Goal: Information Seeking & Learning: Stay updated

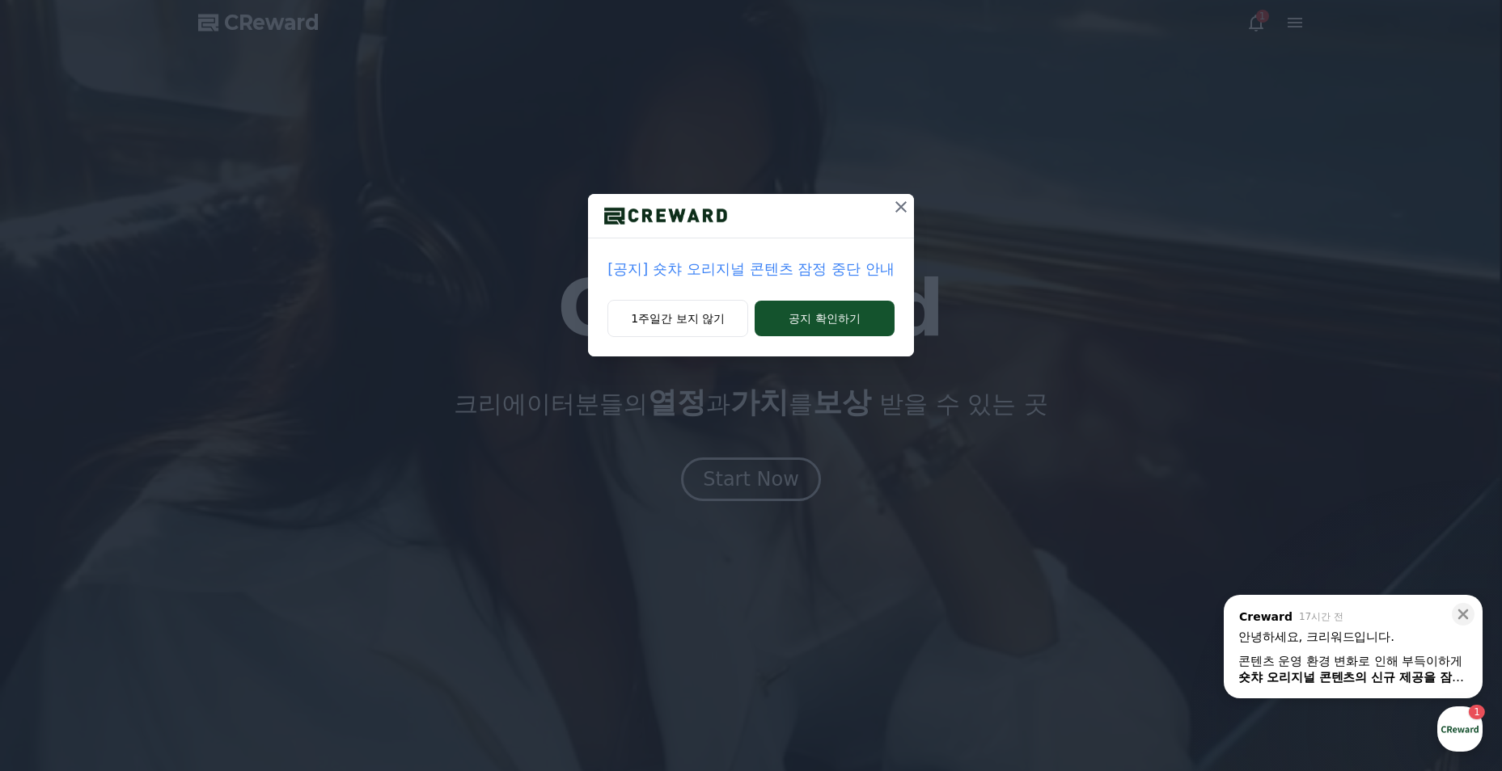
click at [1396, 664] on div "콘텐츠 운영 환경 변화로 인해 부득이하게 숏챠 오리지널 콘텐츠의 신규 제공을 잠정 중단 하게 되었습니다." at bounding box center [1353, 669] width 230 height 32
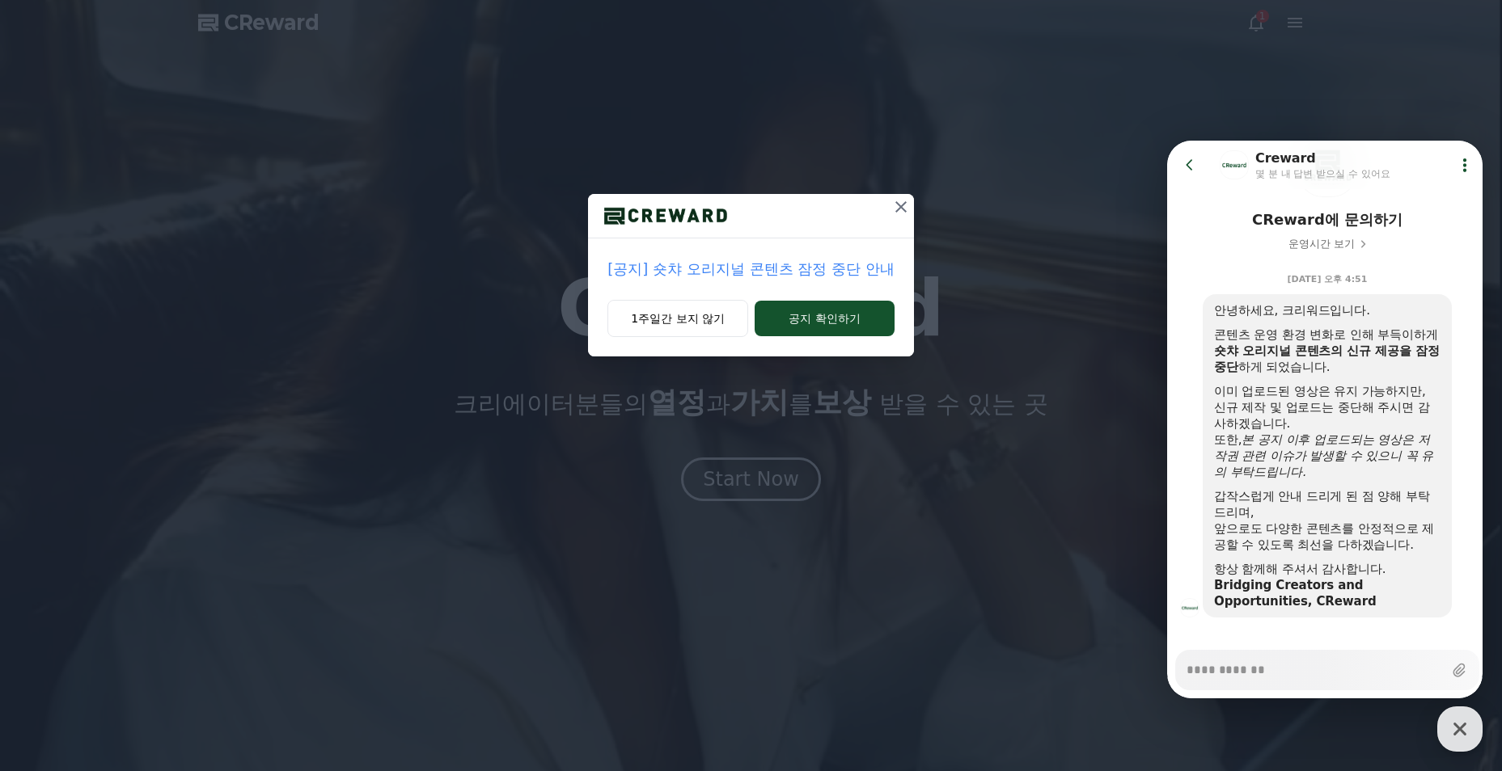
scroll to position [131, 0]
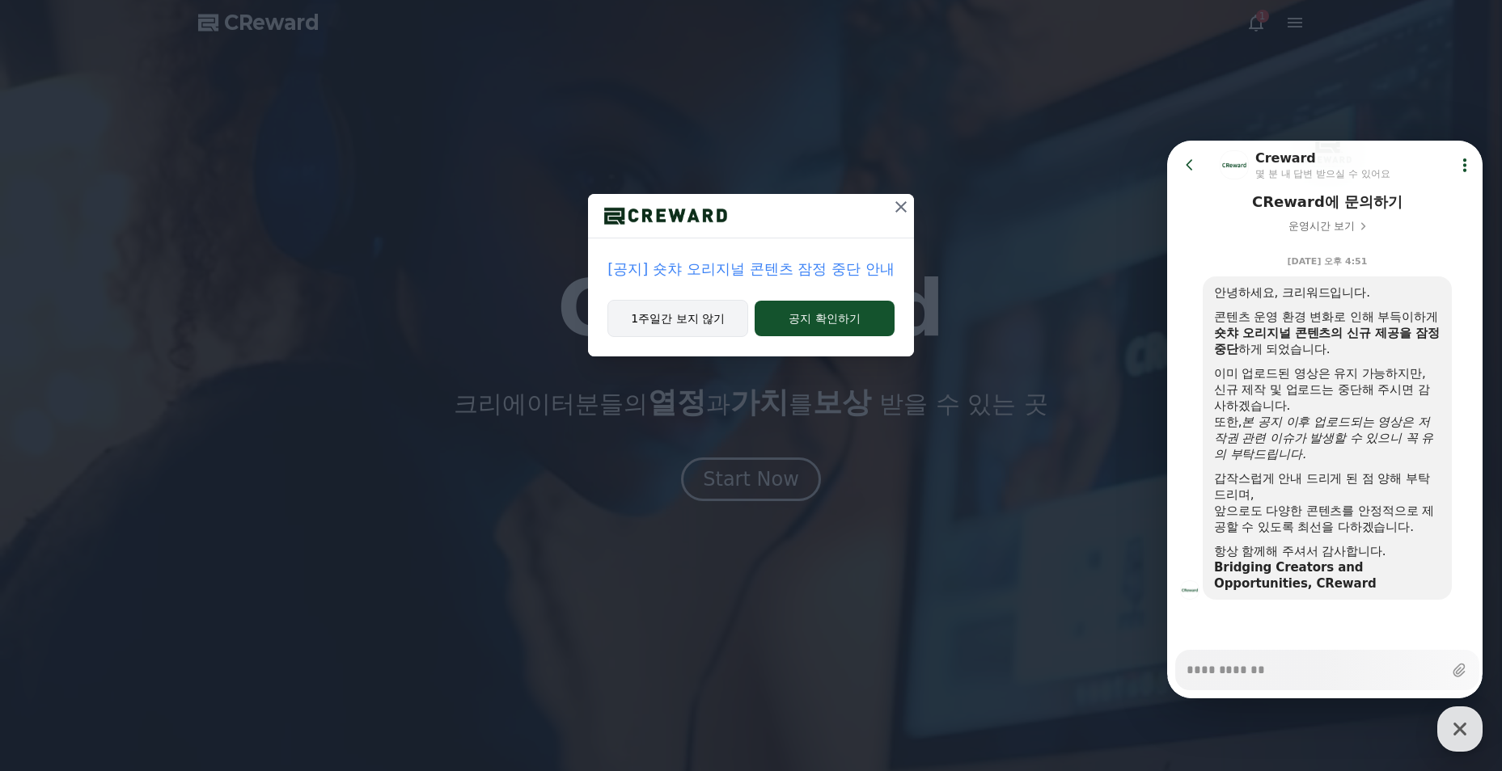
type textarea "*"
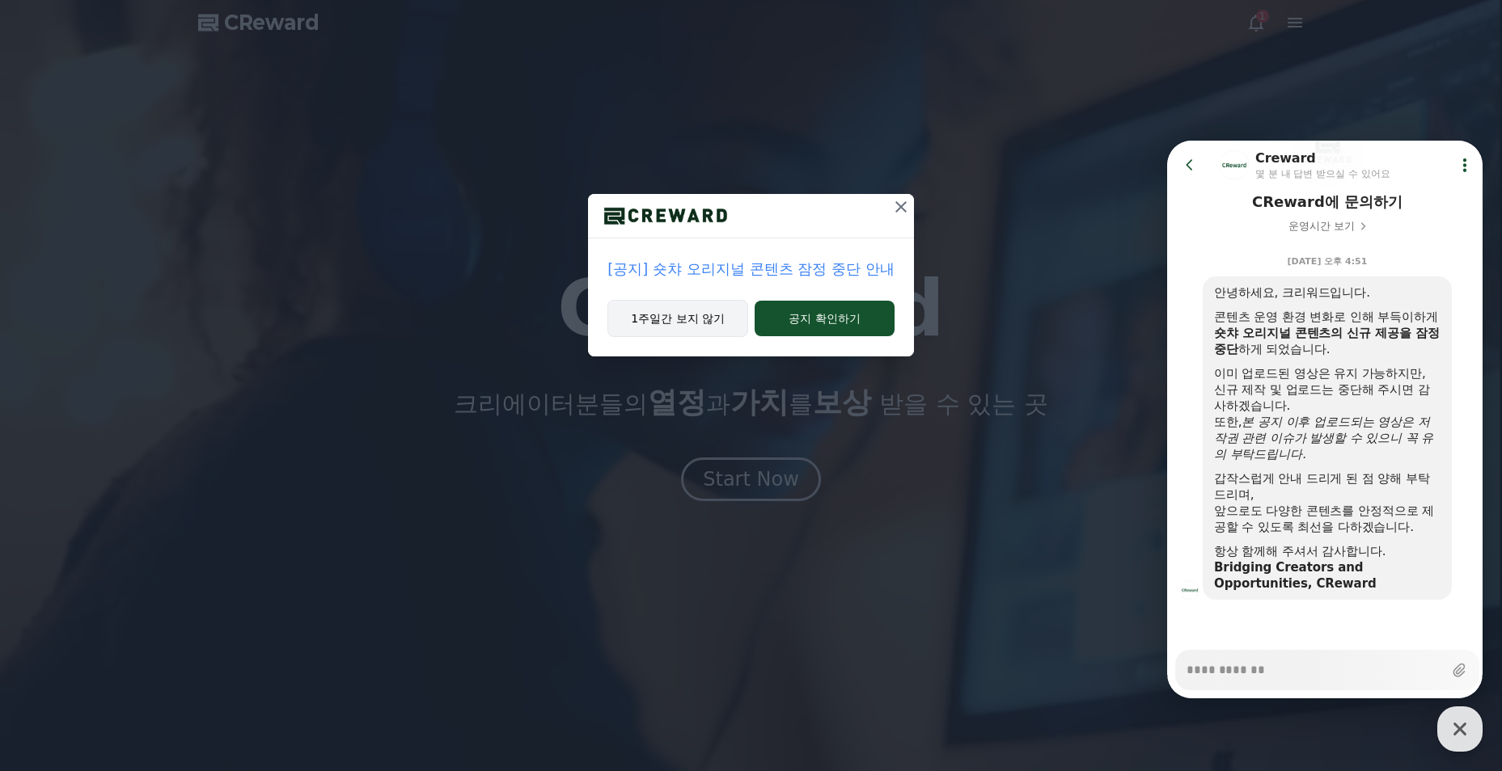
click at [697, 312] on button "1주일간 보지 않기" at bounding box center [677, 318] width 141 height 37
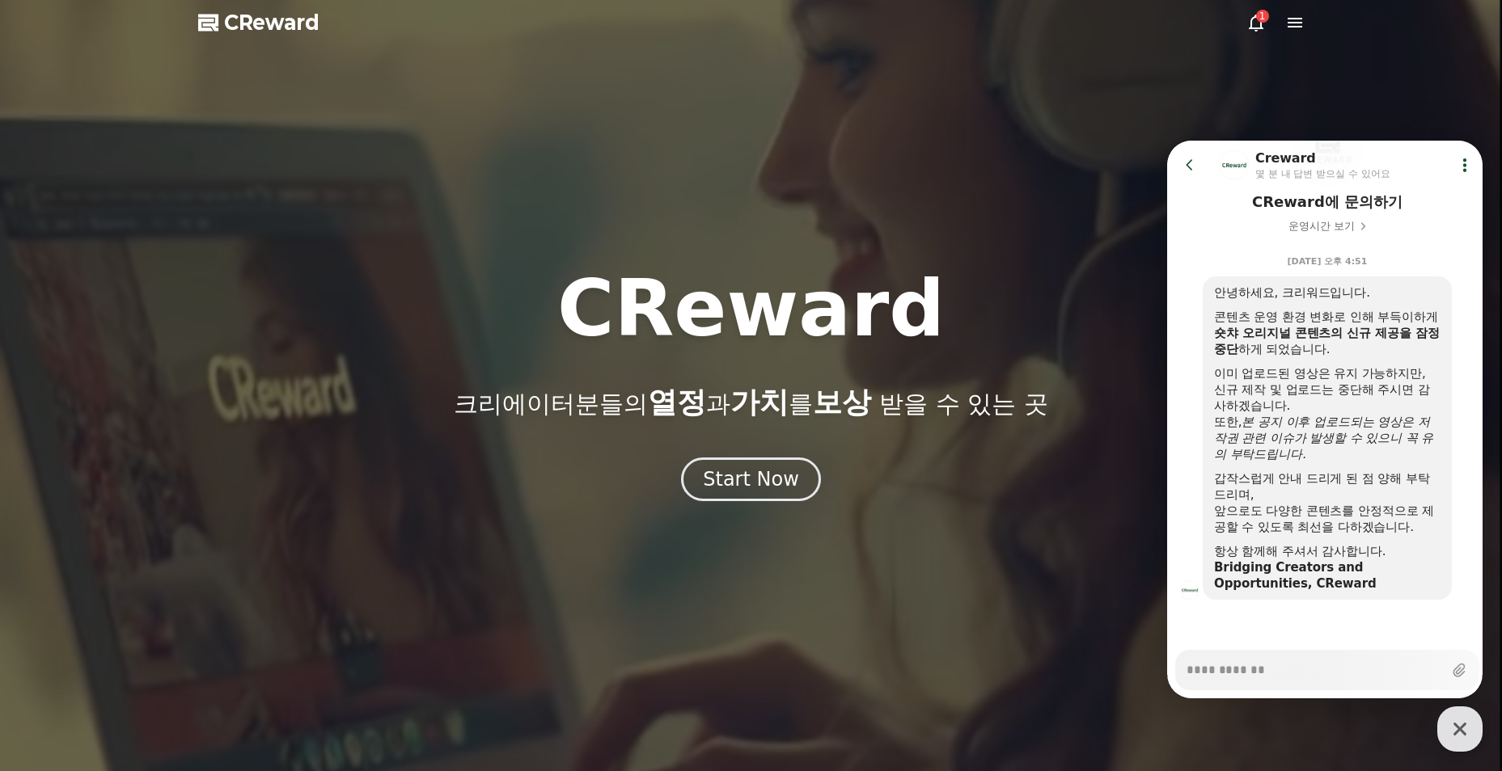
click at [251, 13] on span "CReward" at bounding box center [271, 23] width 95 height 26
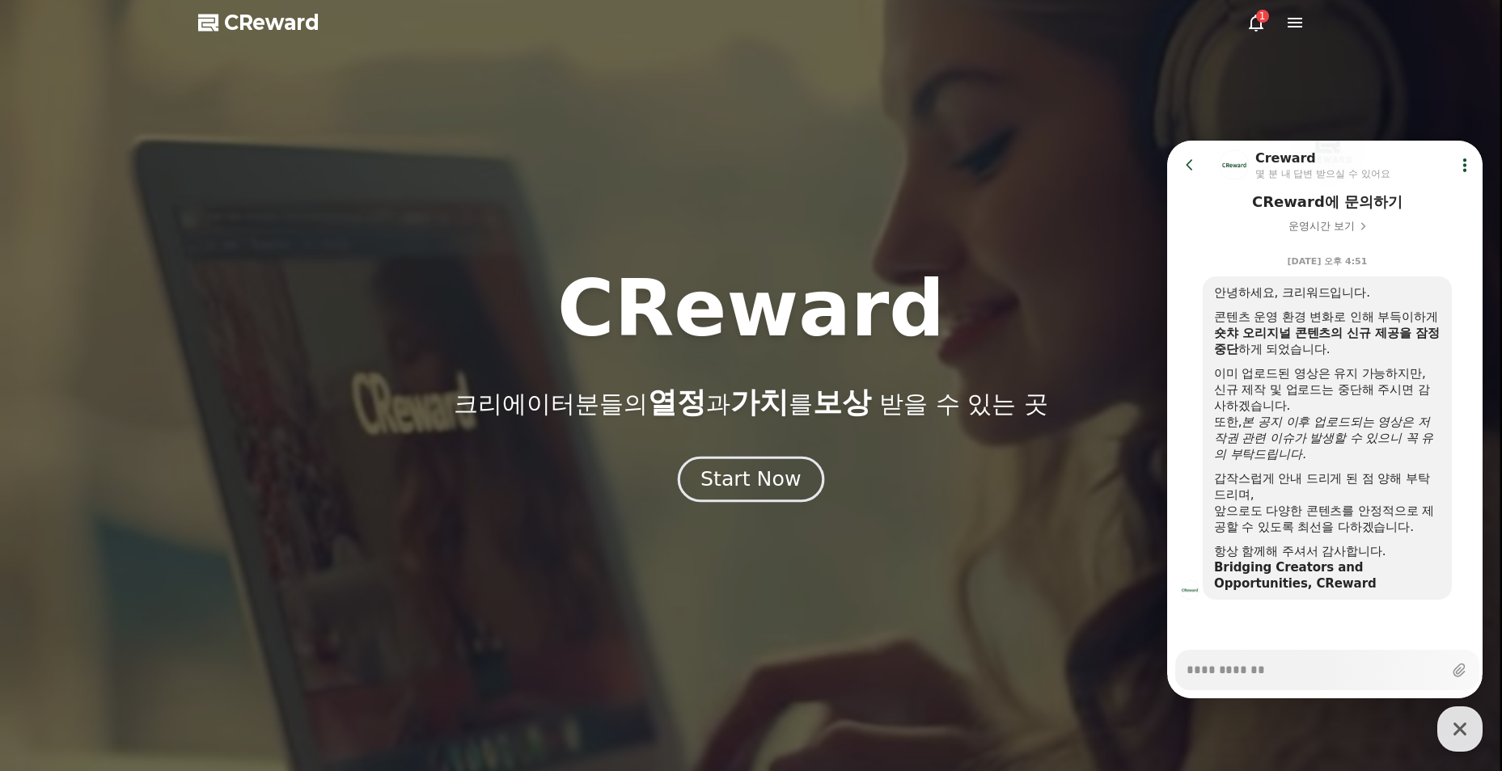
click at [800, 497] on button "Start Now" at bounding box center [751, 480] width 146 height 46
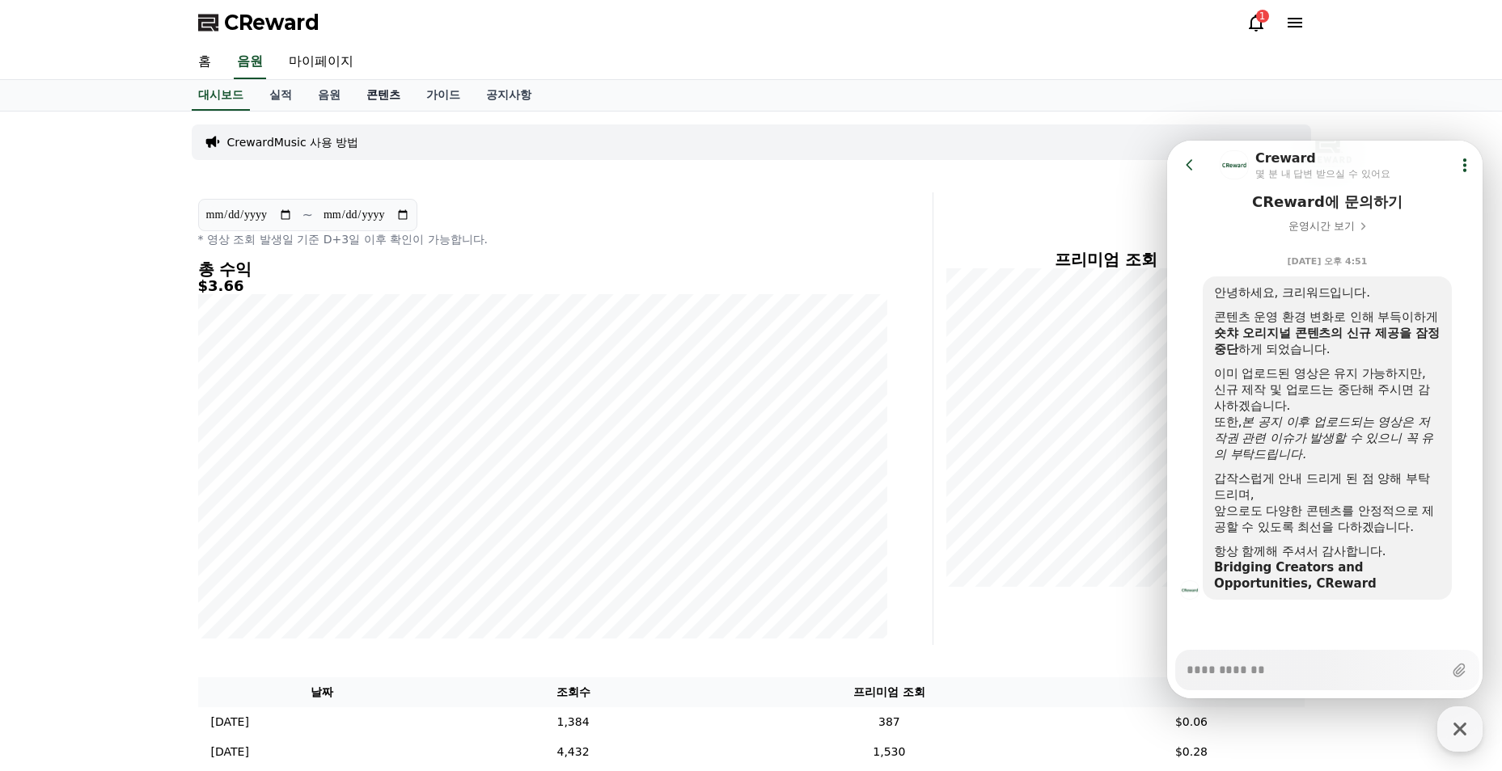
click at [386, 87] on link "콘텐츠" at bounding box center [383, 95] width 60 height 31
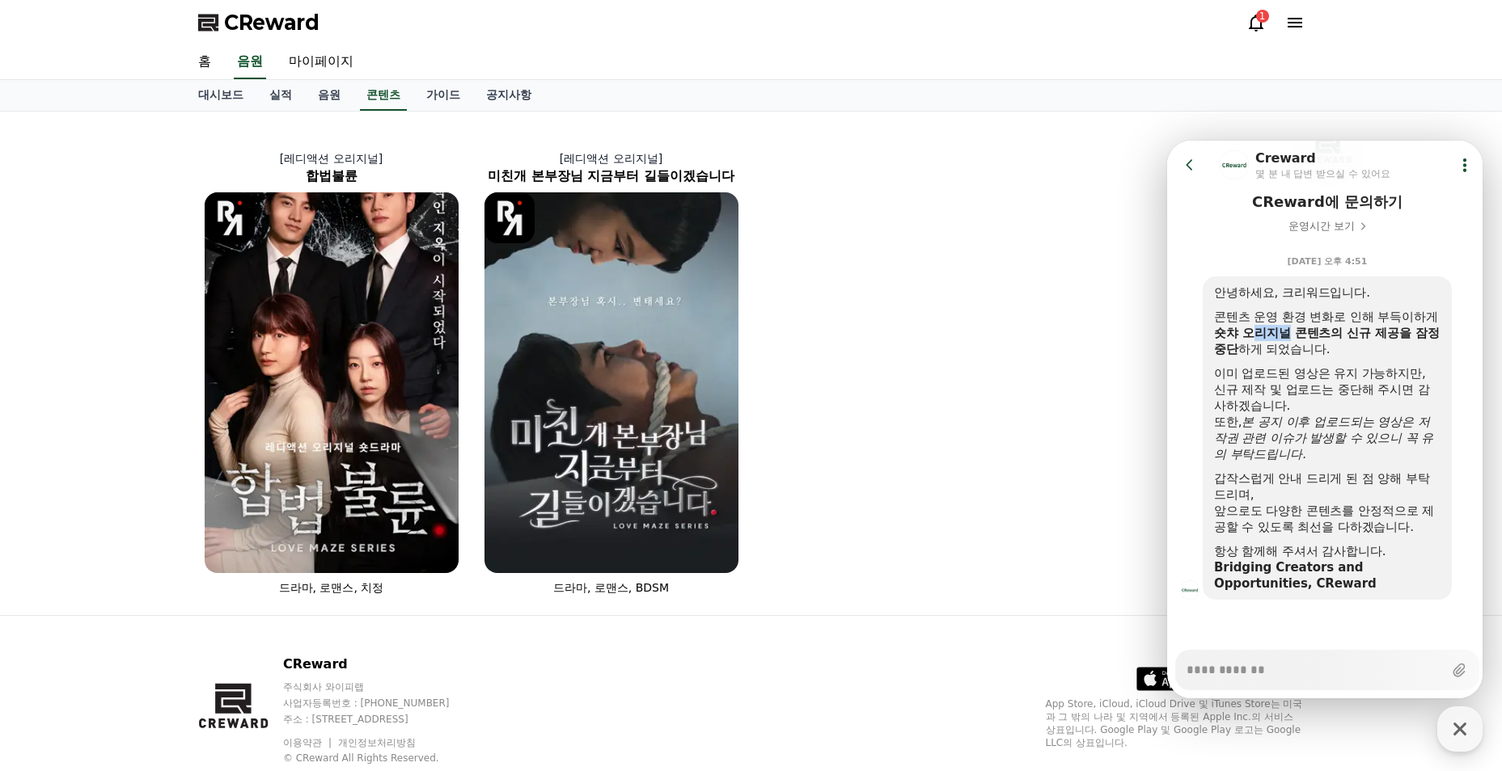
drag, startPoint x: 1267, startPoint y: 330, endPoint x: 1312, endPoint y: 339, distance: 45.4
click at [1312, 339] on b "숏챠 오리지널 콘텐츠의 신규 제공을 잠정 중단" at bounding box center [1327, 341] width 226 height 31
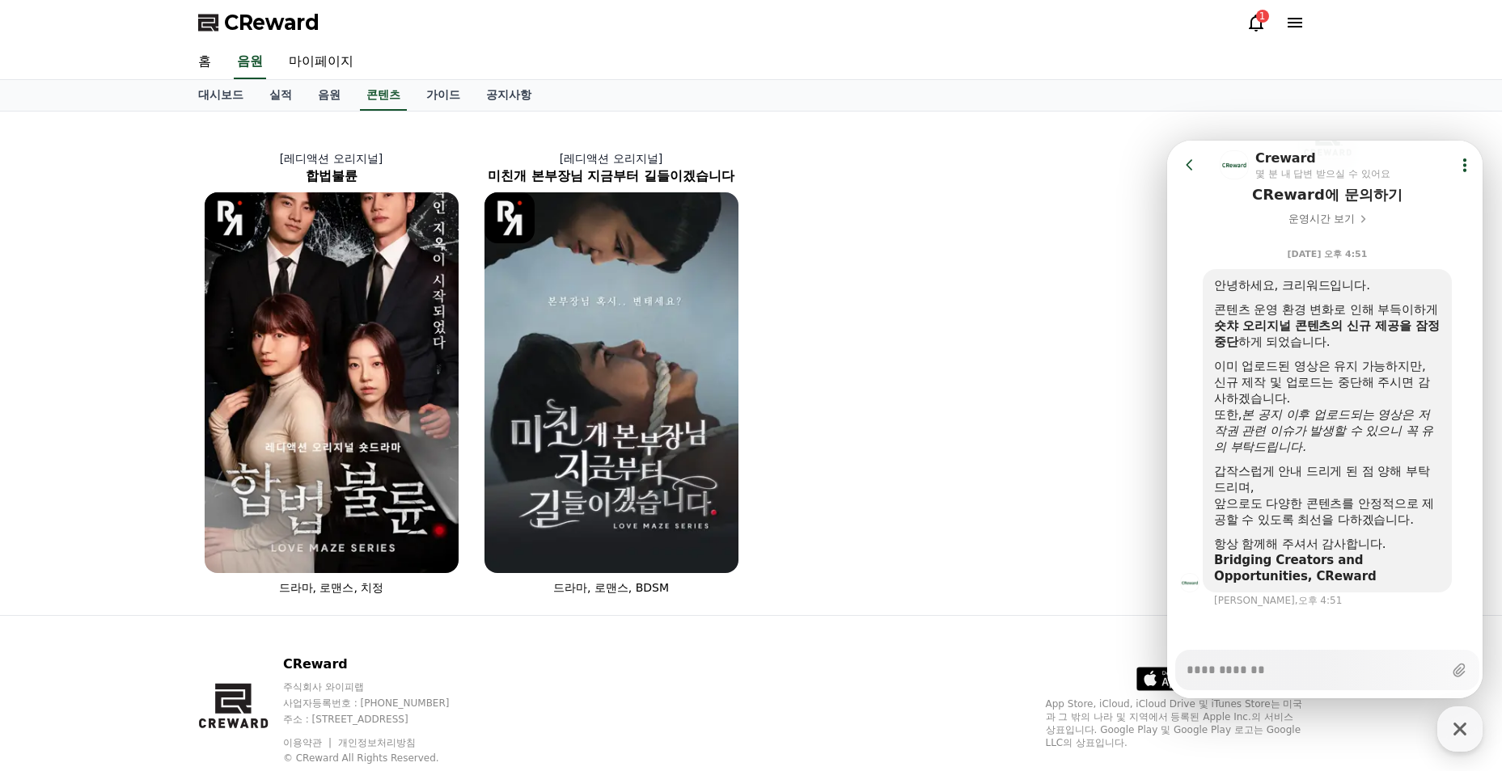
drag, startPoint x: 1312, startPoint y: 339, endPoint x: 1306, endPoint y: 400, distance: 61.7
click at [1306, 400] on div "이미 업로드된 영상은 유지 가능하지만, 신규 제작 및 업로드는 중단해 주시면 감사하겠습니다." at bounding box center [1327, 382] width 226 height 49
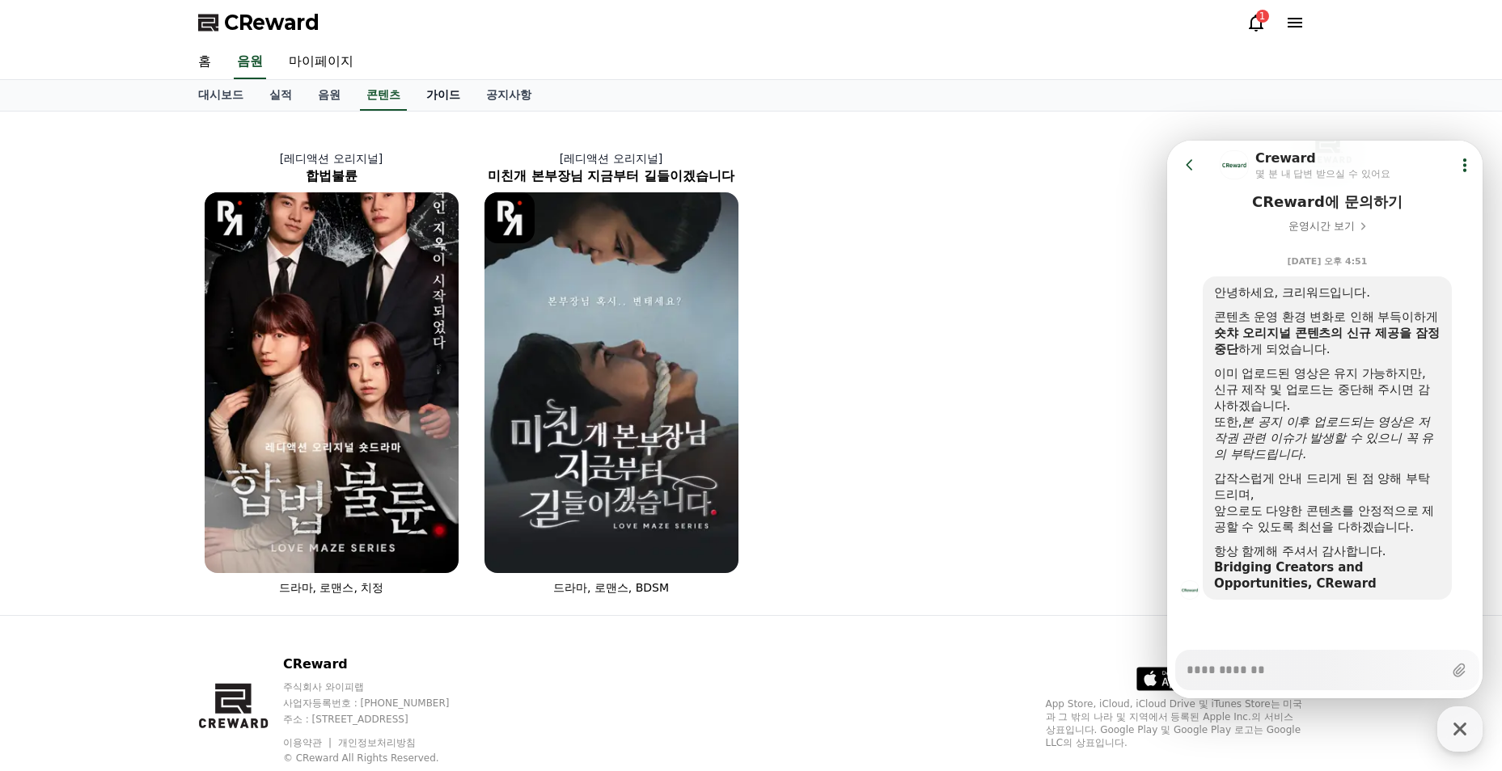
click at [435, 93] on link "가이드" at bounding box center [443, 95] width 60 height 31
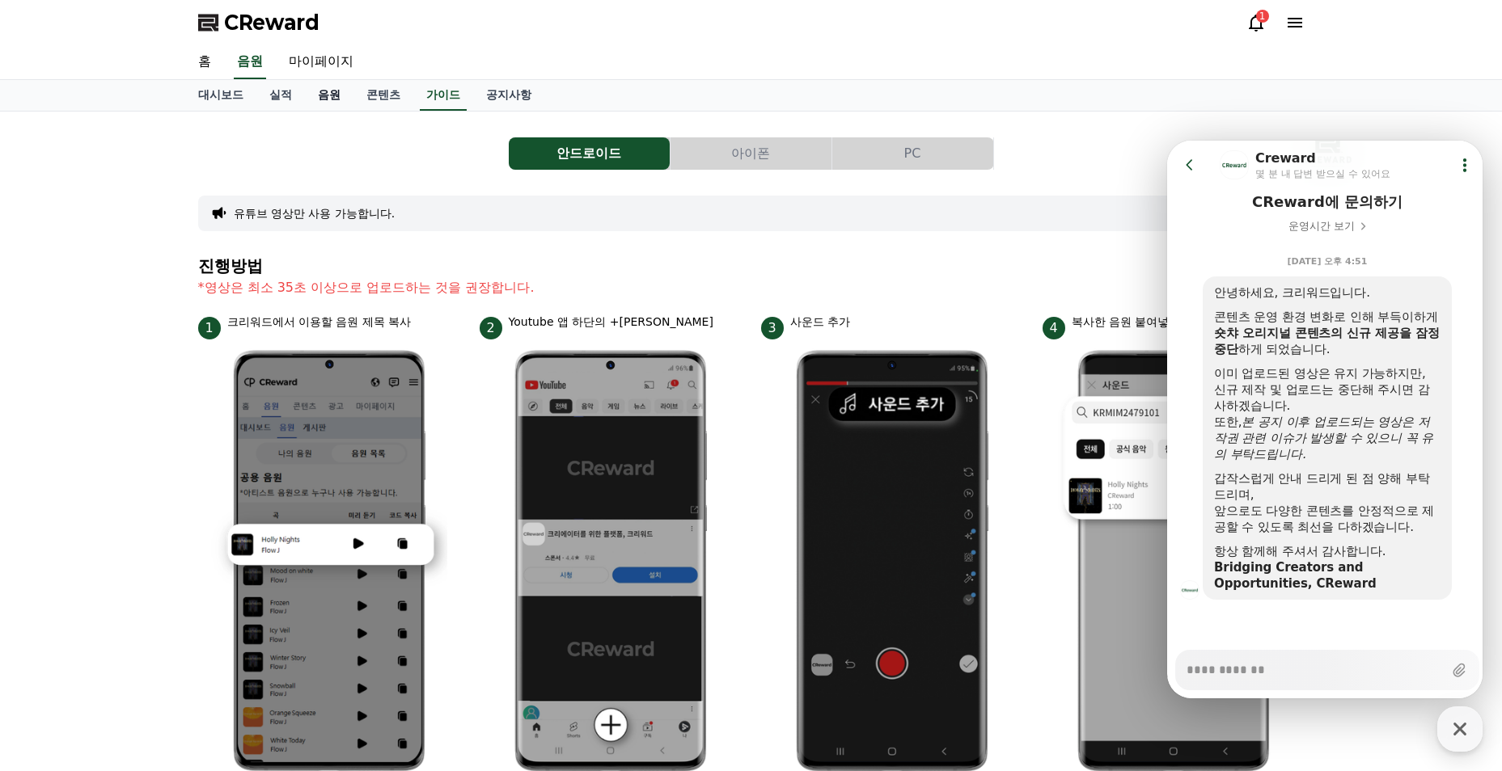
click at [317, 104] on link "음원" at bounding box center [329, 95] width 49 height 31
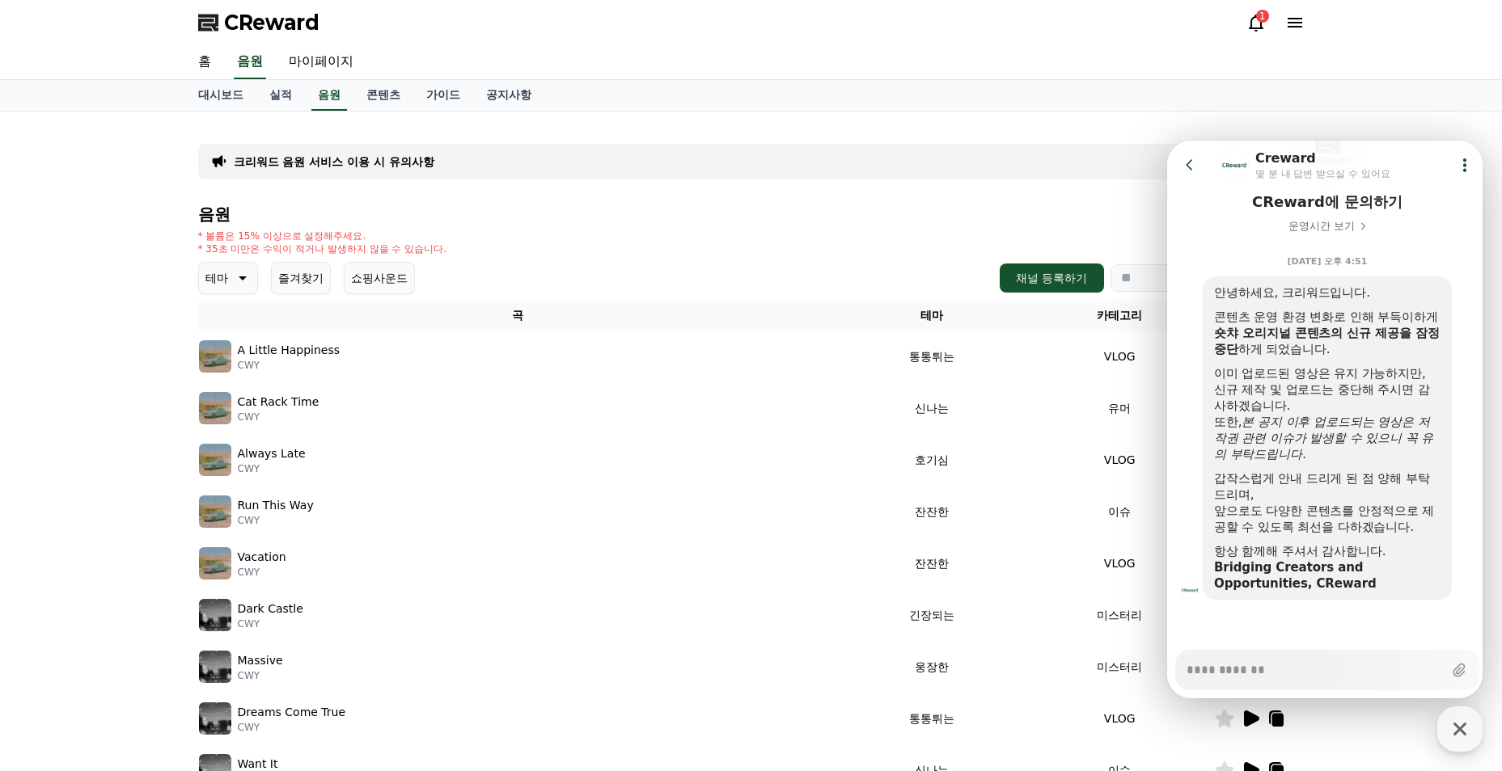
click at [1247, 29] on icon at bounding box center [1255, 22] width 19 height 19
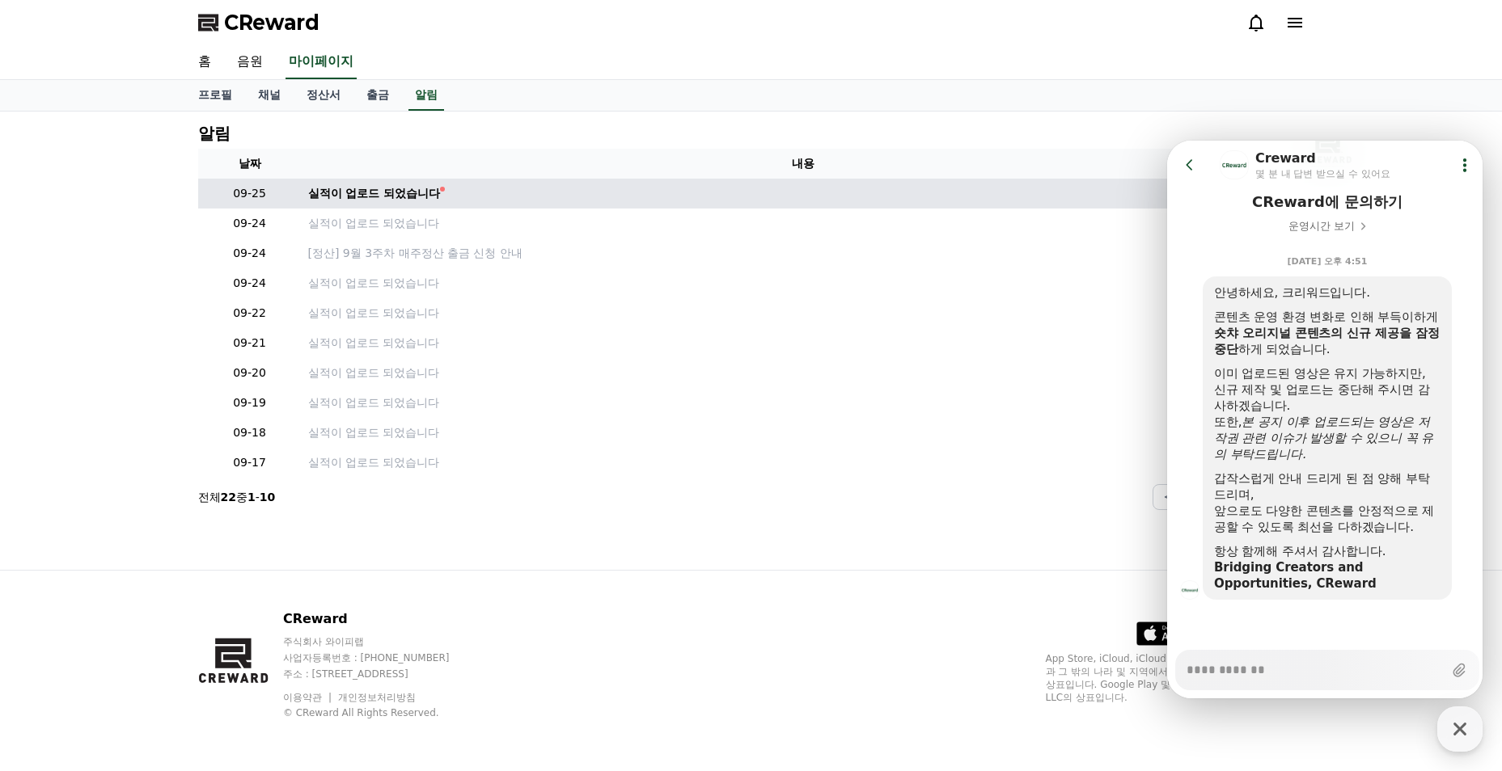
click at [416, 184] on td "실적이 업로드 되었습니다" at bounding box center [803, 194] width 1003 height 30
click at [414, 195] on div "실적이 업로드 되었습니다" at bounding box center [374, 193] width 133 height 17
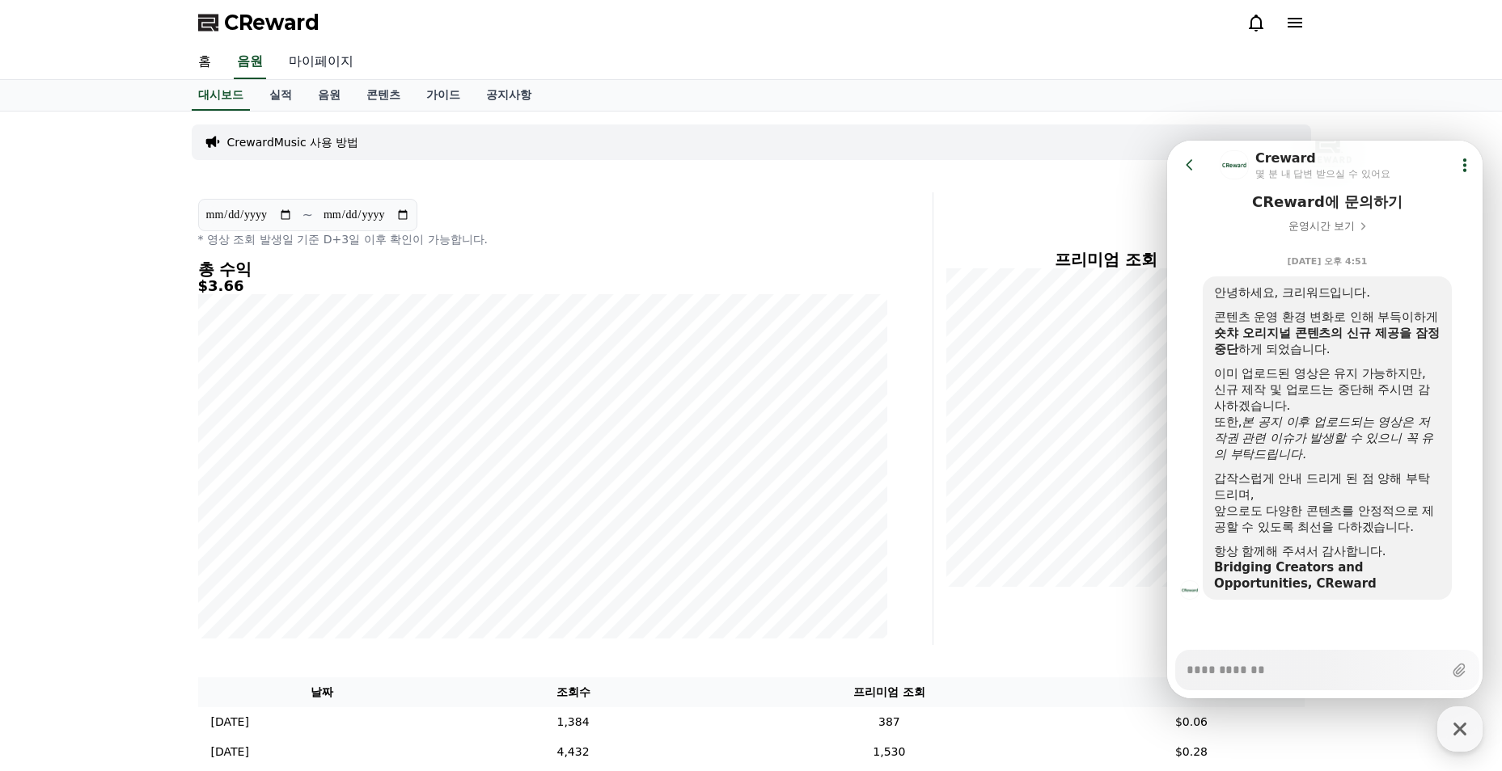
click at [298, 66] on link "마이페이지" at bounding box center [321, 62] width 91 height 34
select select "**********"
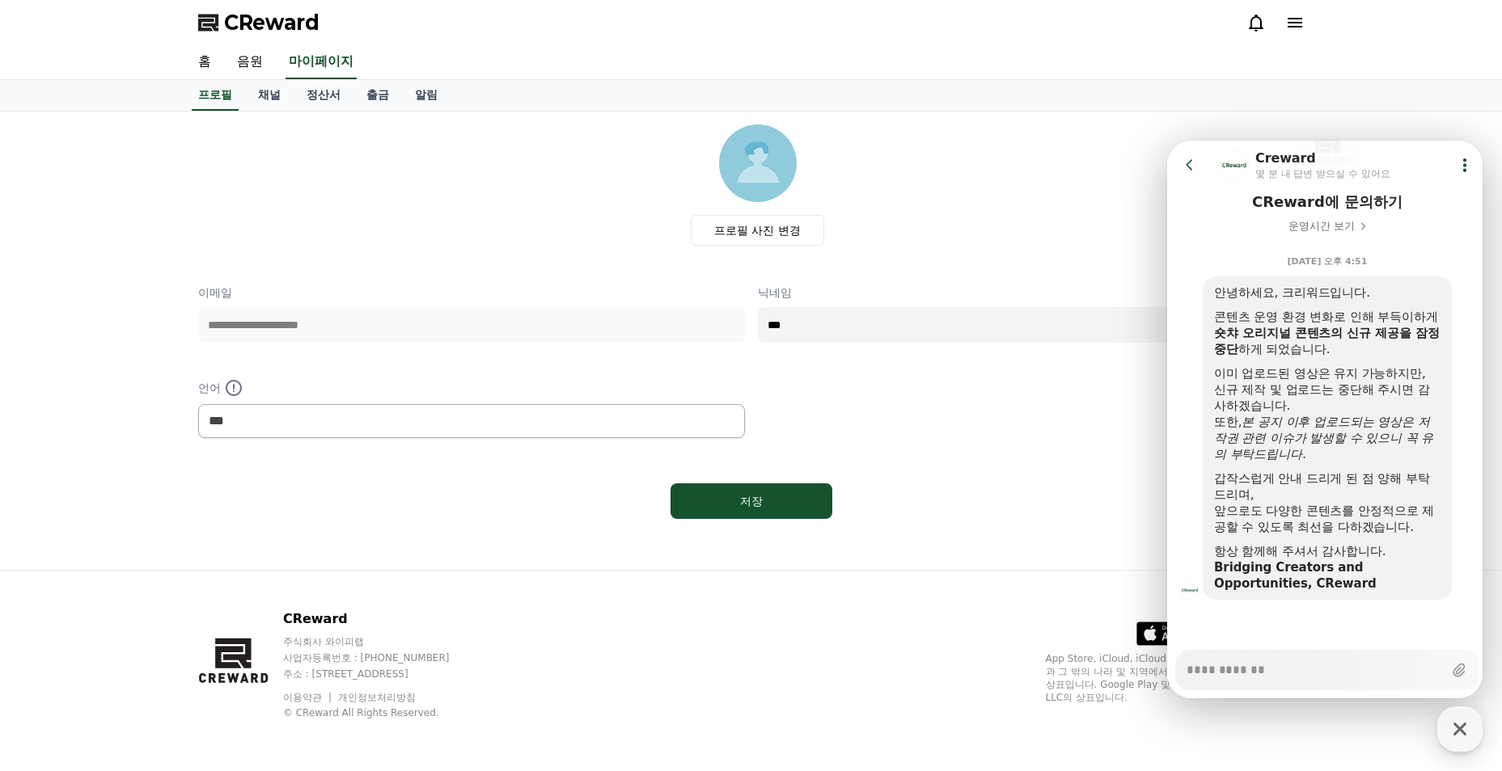
click at [276, 111] on div "프로필 채널 정산서 출금 알림" at bounding box center [751, 96] width 1502 height 32
click at [276, 99] on link "채널" at bounding box center [269, 95] width 49 height 31
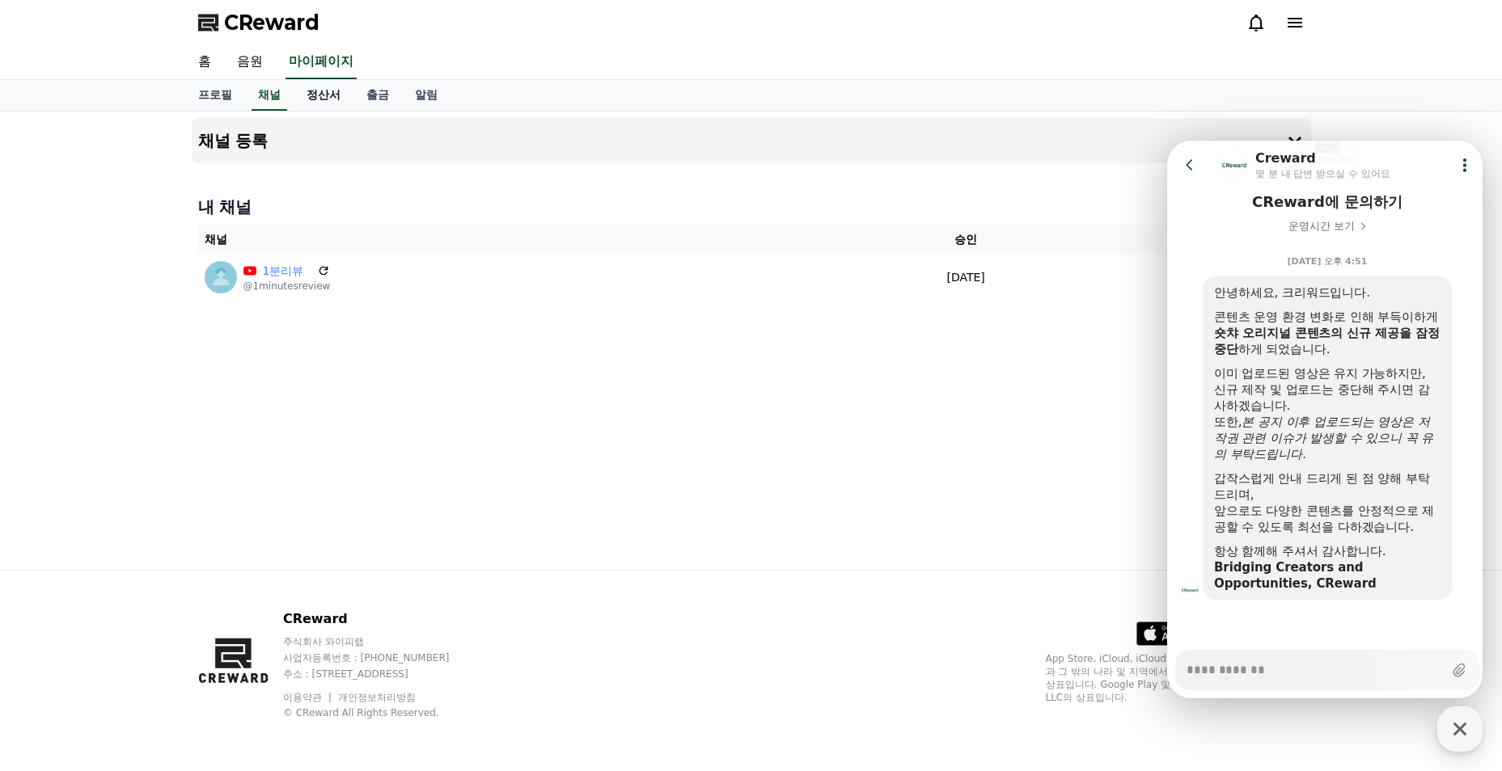
click at [320, 100] on link "정산서" at bounding box center [324, 95] width 60 height 31
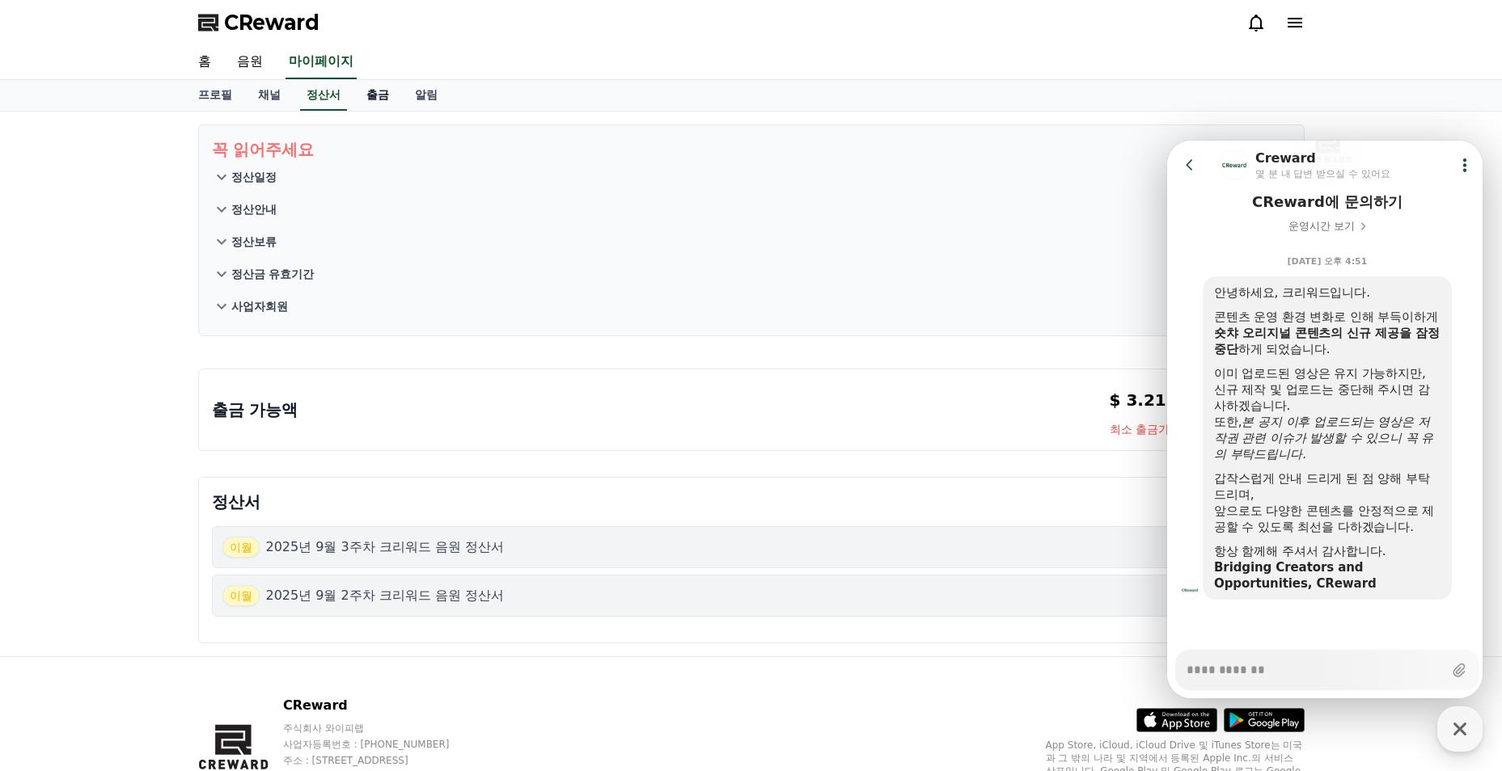
click at [361, 101] on link "출금" at bounding box center [377, 95] width 49 height 31
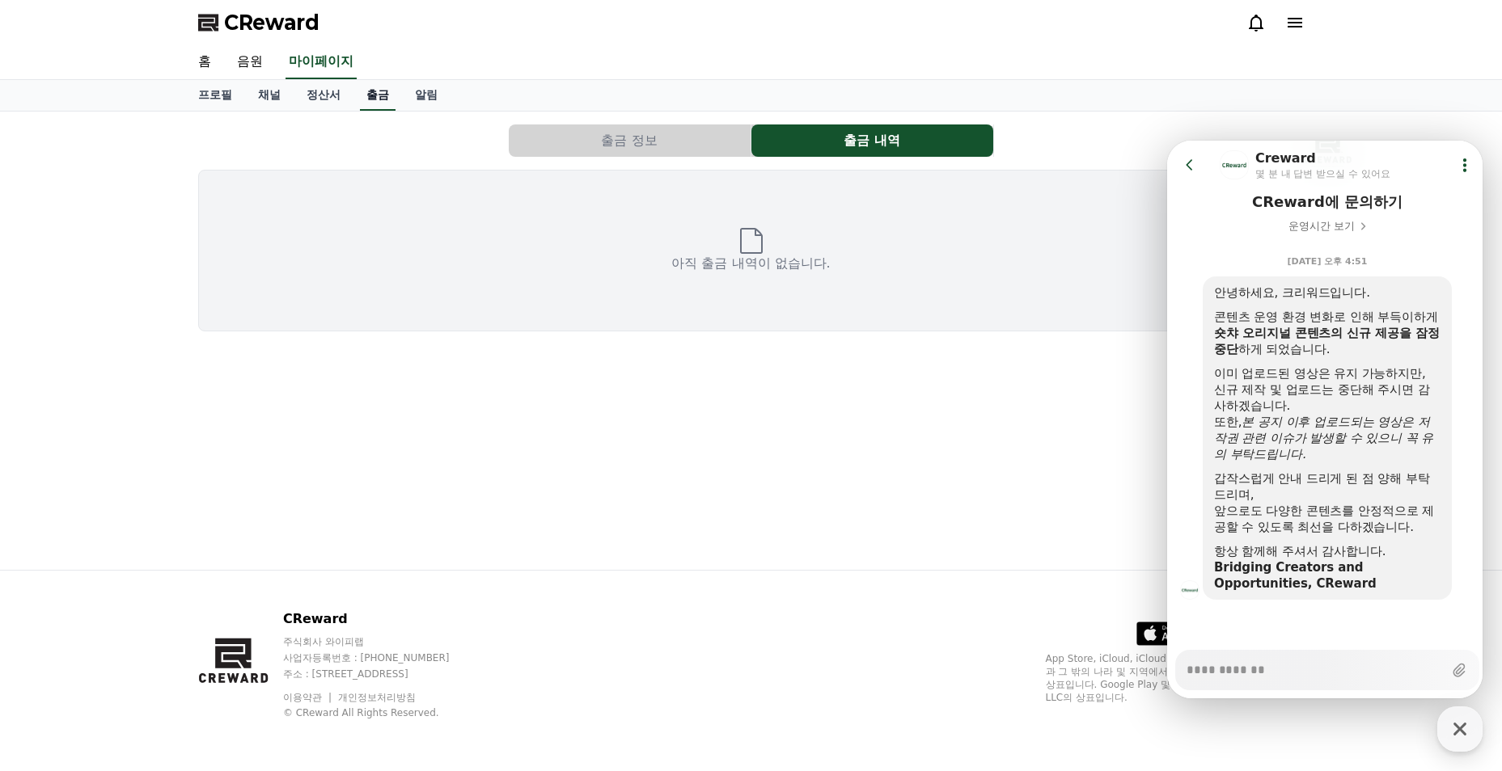
click at [385, 102] on link "출금" at bounding box center [378, 95] width 36 height 31
click at [278, 94] on link "채널" at bounding box center [269, 95] width 49 height 31
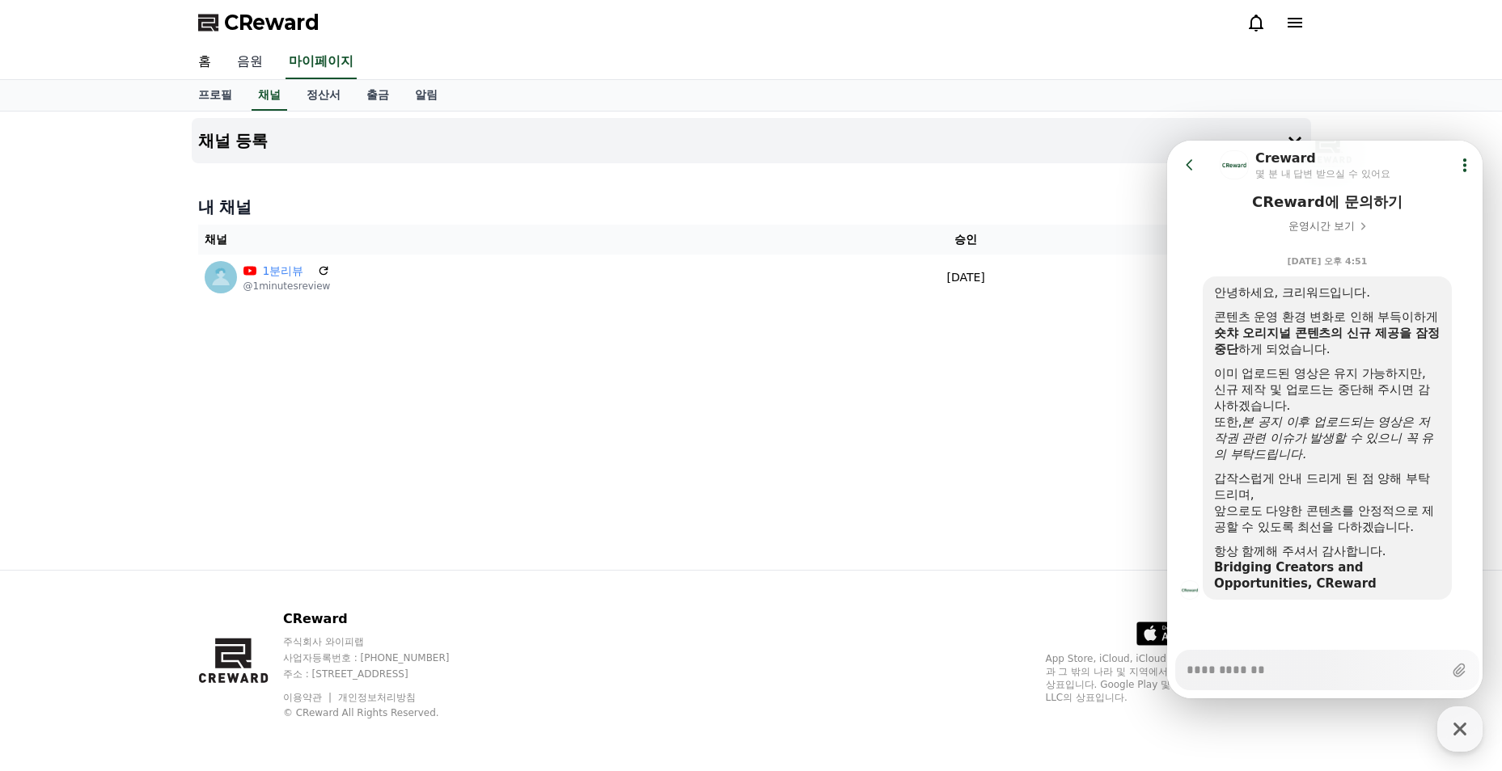
click at [264, 52] on link "음원" at bounding box center [250, 62] width 52 height 34
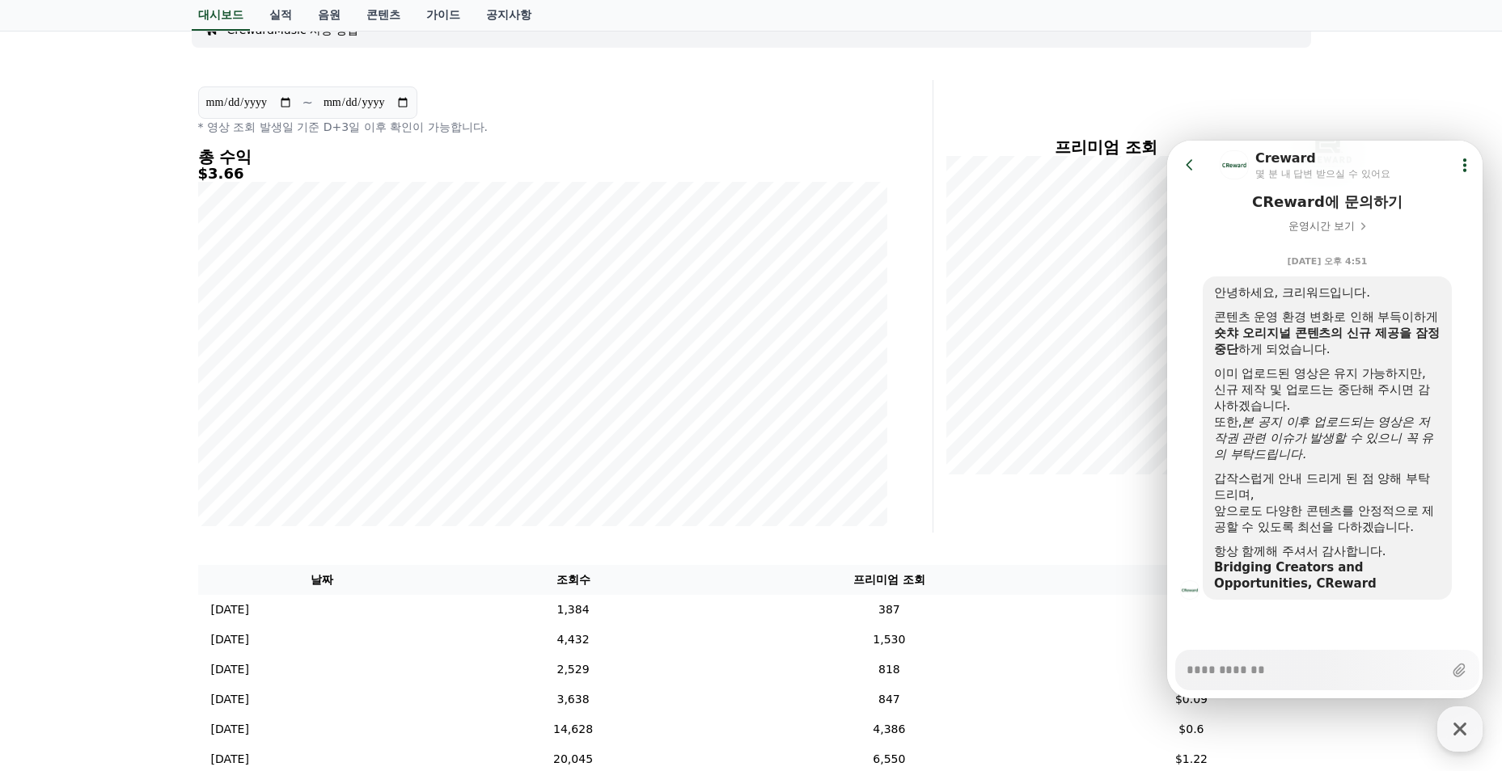
scroll to position [162, 0]
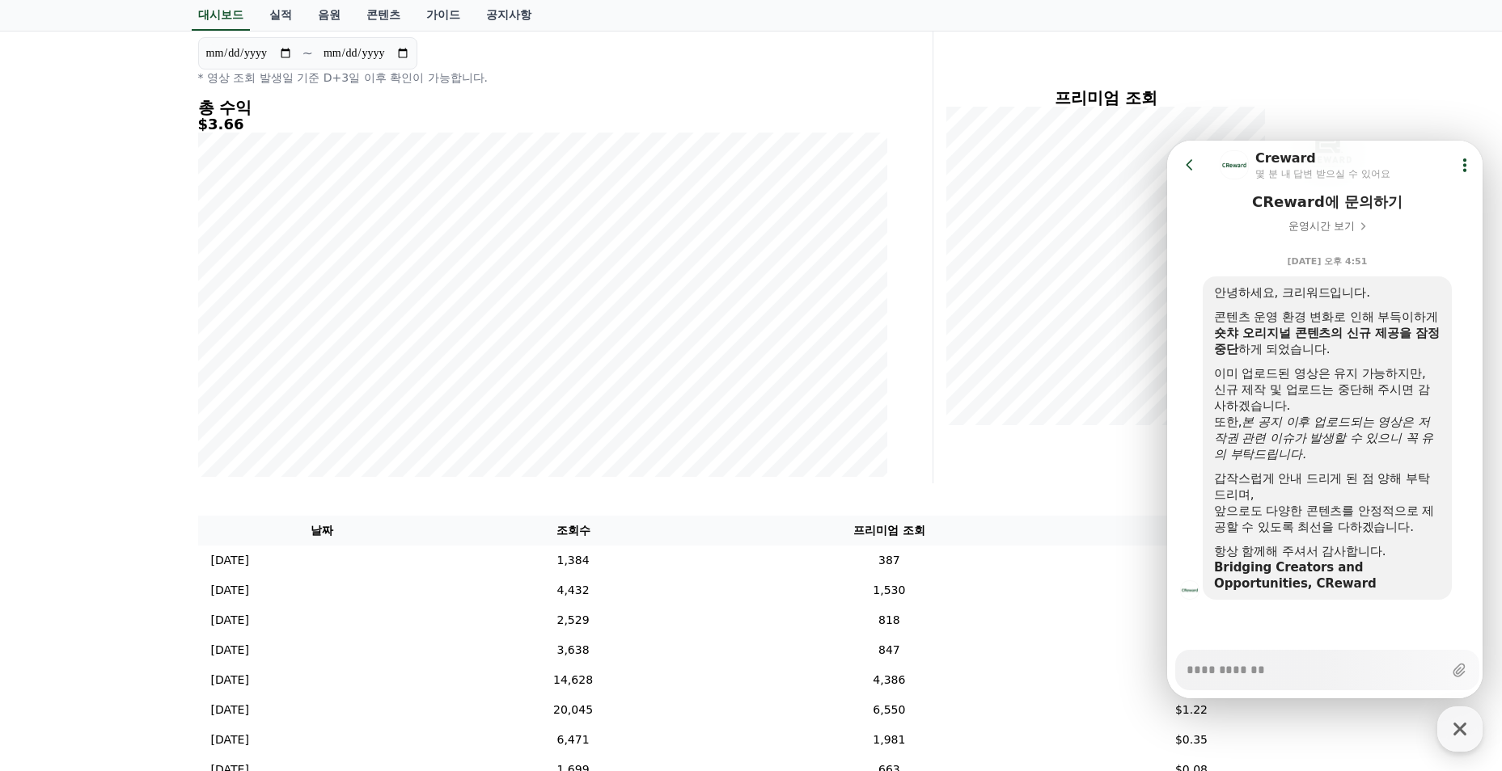
click at [1190, 167] on icon at bounding box center [1189, 165] width 16 height 16
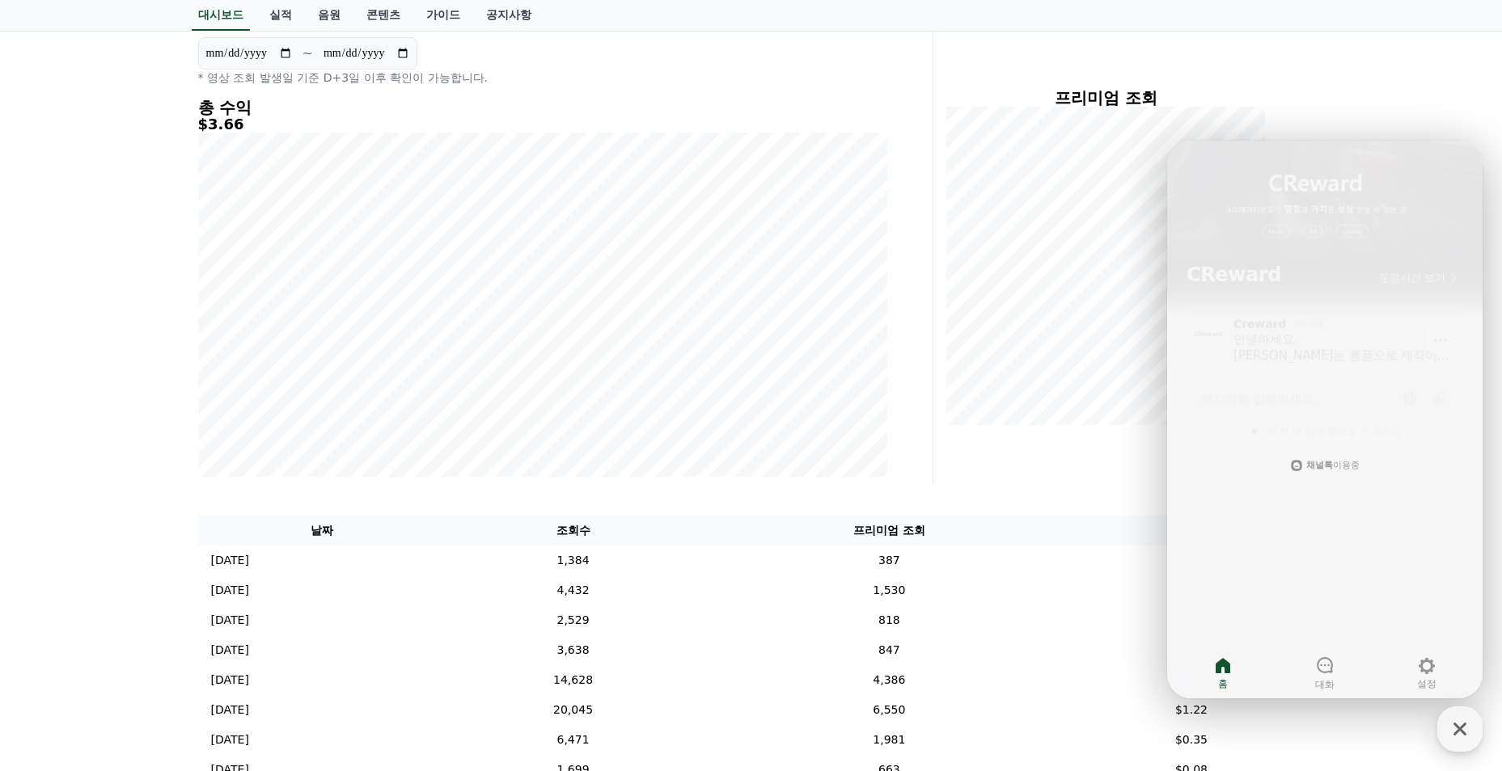
click at [1322, 342] on div "안녕하세요. [PERSON_NAME]는 롱폼으로 제작이 불가능합니다. 몰아보기는 제목으로 작품이름 1화~ 10화 이런식의 업로드나 재생목록으로…" at bounding box center [1342, 343] width 218 height 32
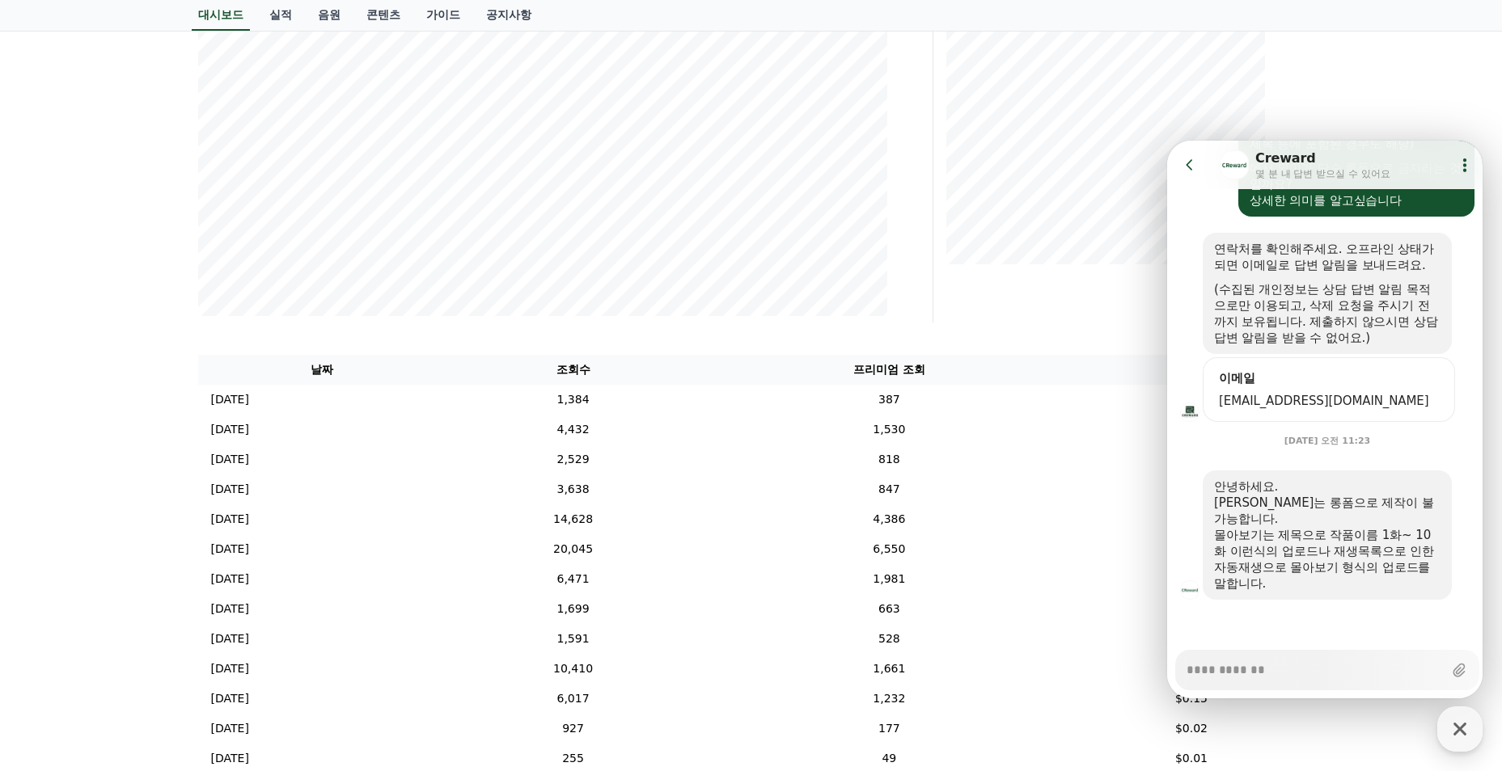
scroll to position [323, 0]
click at [1199, 164] on button "Go to previous page" at bounding box center [1196, 165] width 43 height 32
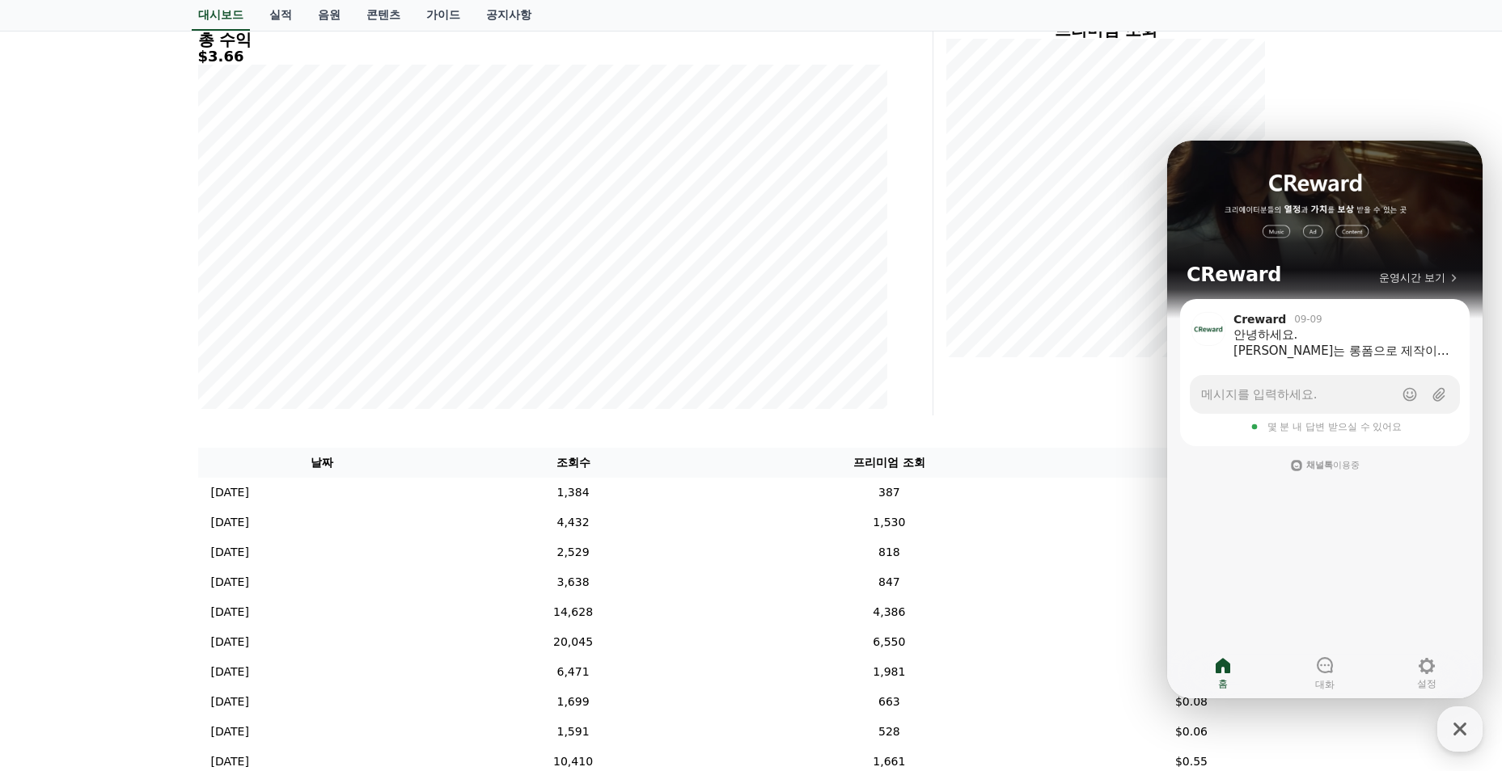
scroll to position [0, 0]
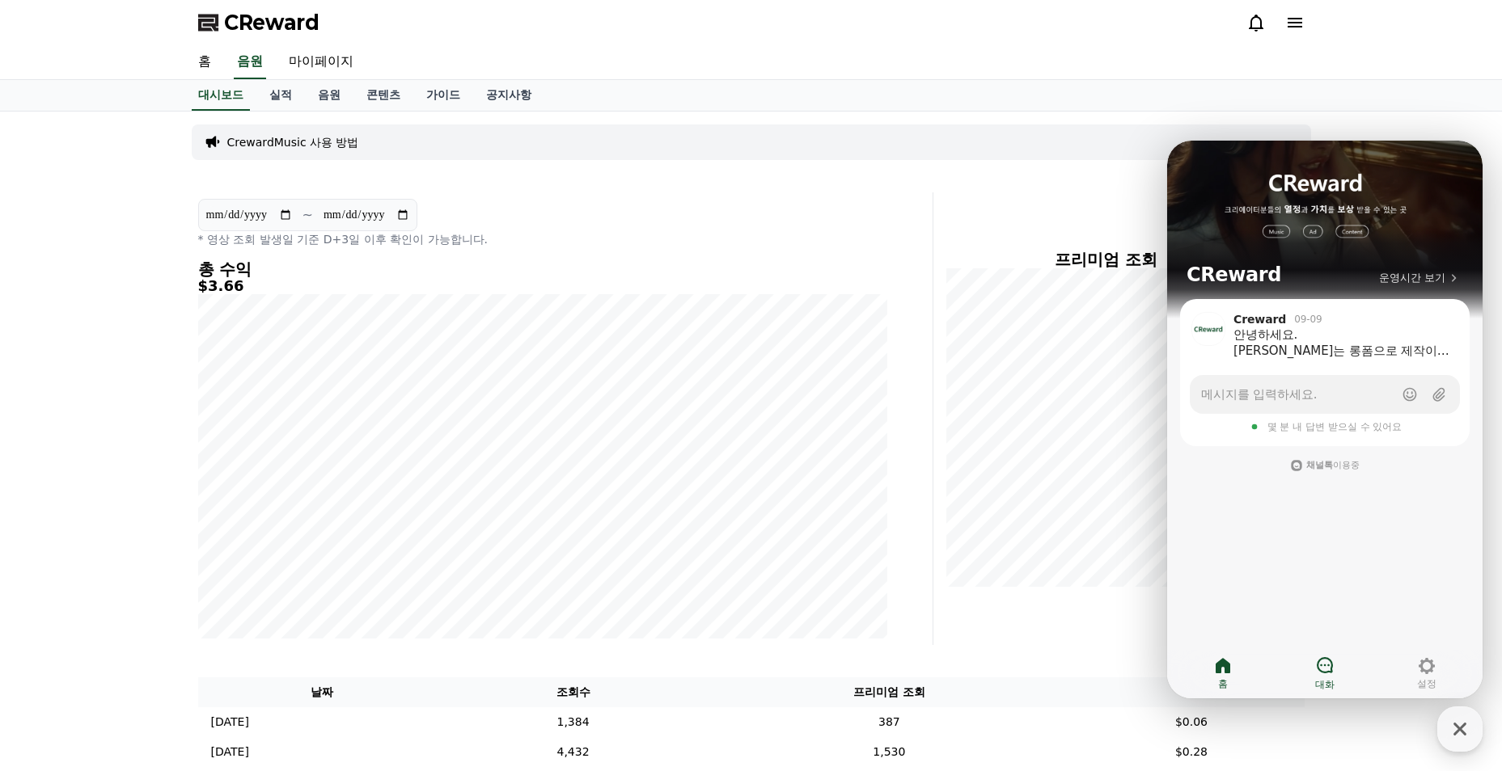
click at [1341, 671] on link "대화" at bounding box center [1325, 673] width 102 height 40
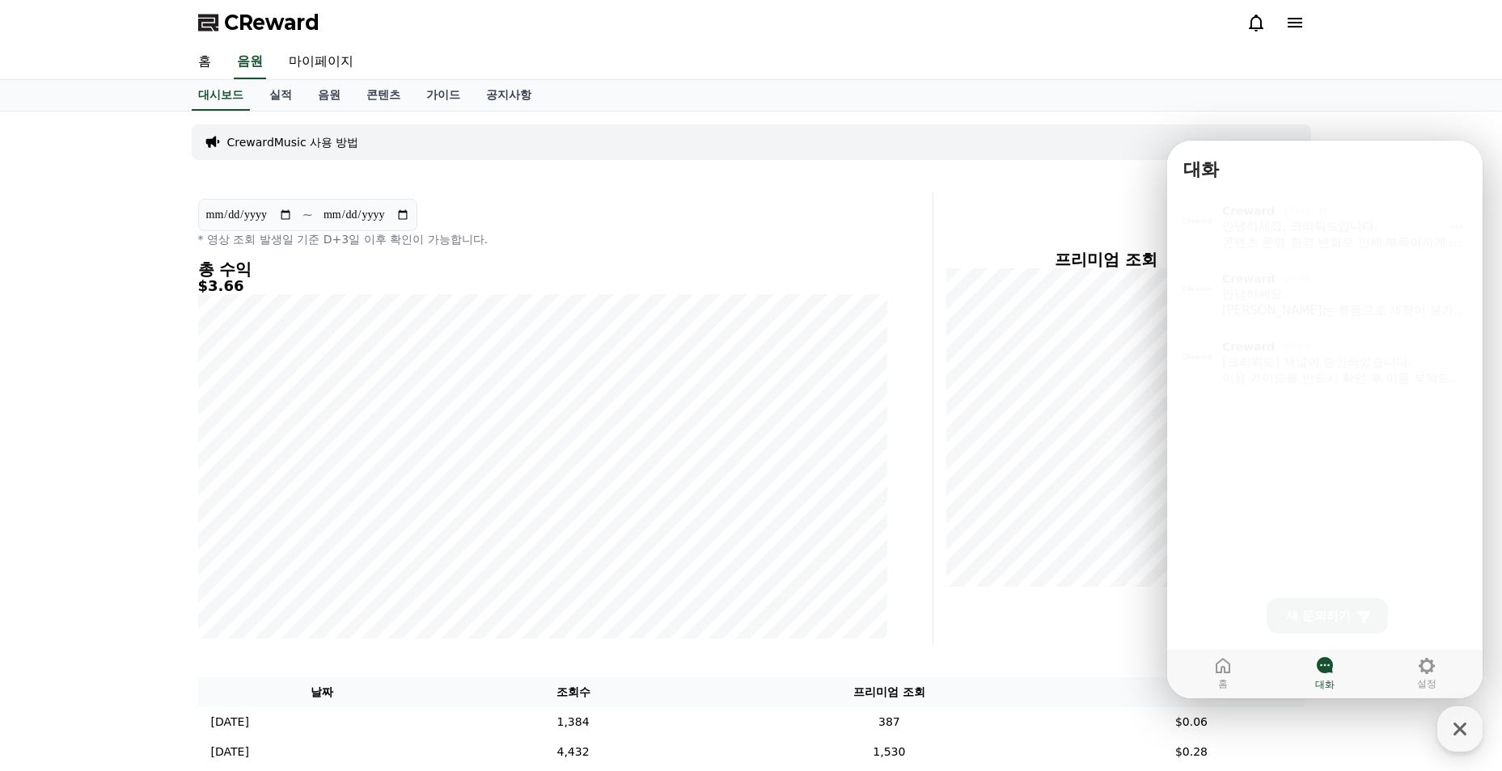
click at [1320, 231] on div "안녕하세요, 크리워드입니다. 콘텐츠 운영 환경 변화로 인해 부득이하게 숏챠 오리지널 콘텐츠의 신규 제공을 잠정 중단 하게 되었습니다. 이미 업…" at bounding box center [1345, 229] width 246 height 32
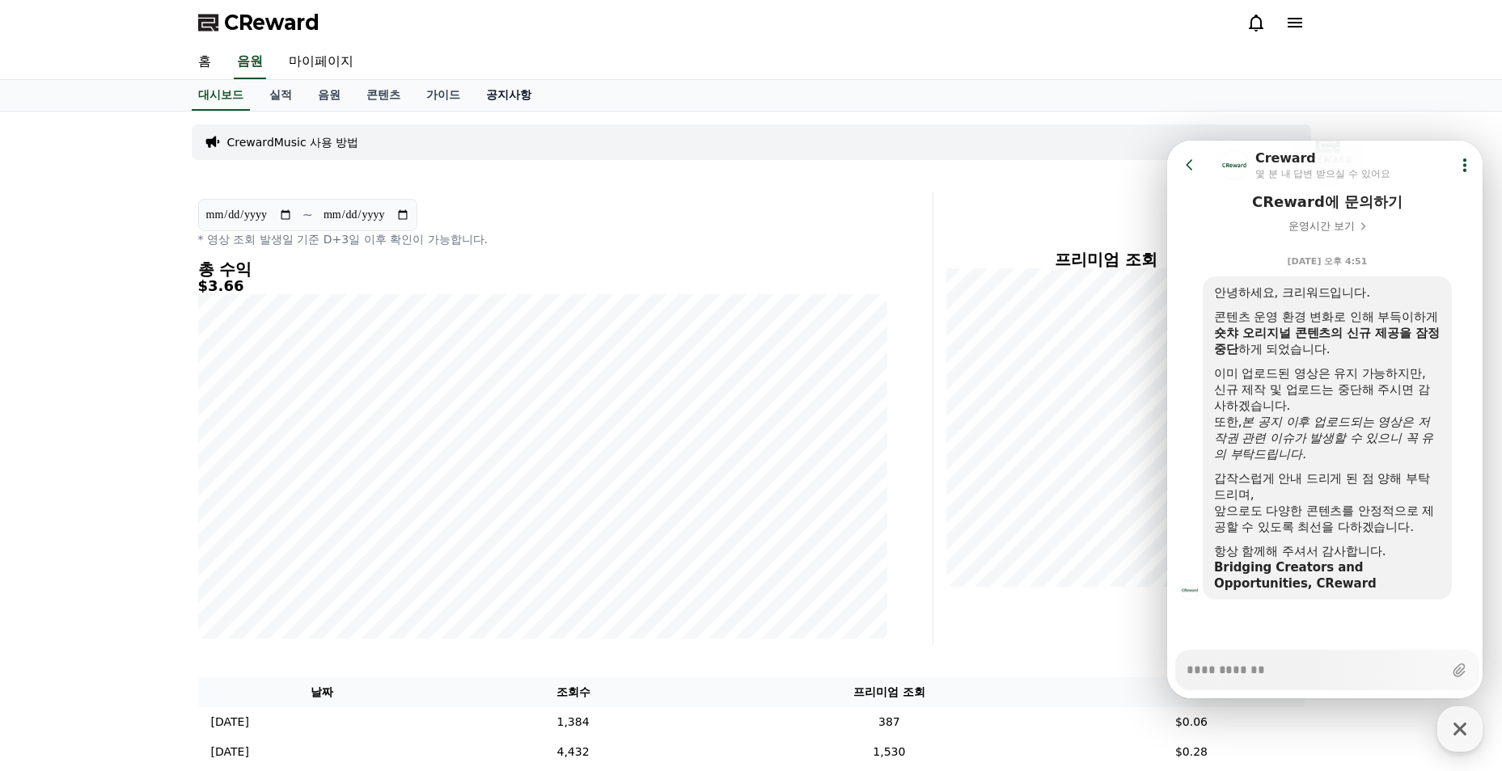
click at [516, 95] on link "공지사항" at bounding box center [508, 95] width 71 height 31
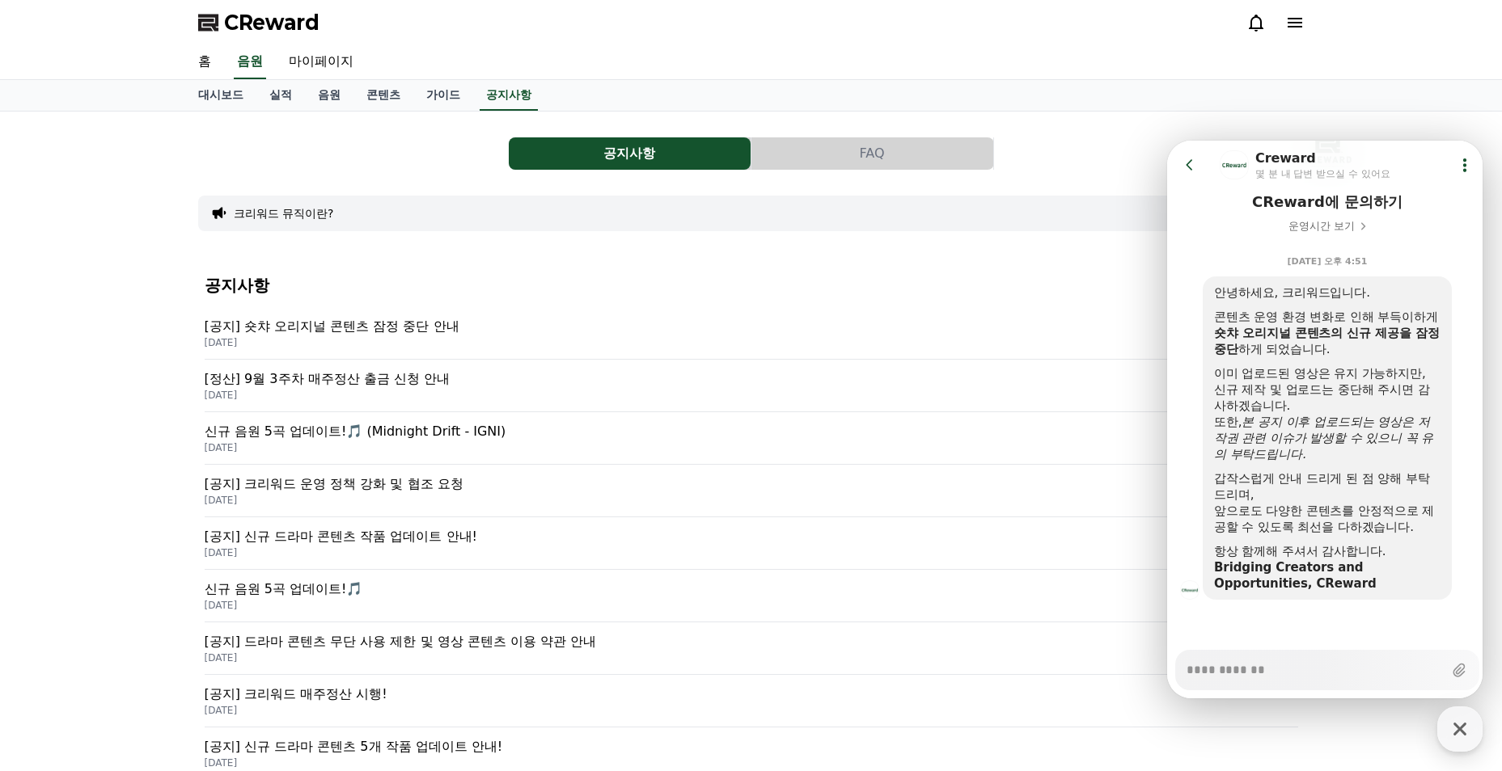
click at [440, 330] on p "[공지] 숏챠 오리지널 콘텐츠 잠정 중단 안내" at bounding box center [751, 326] width 1093 height 19
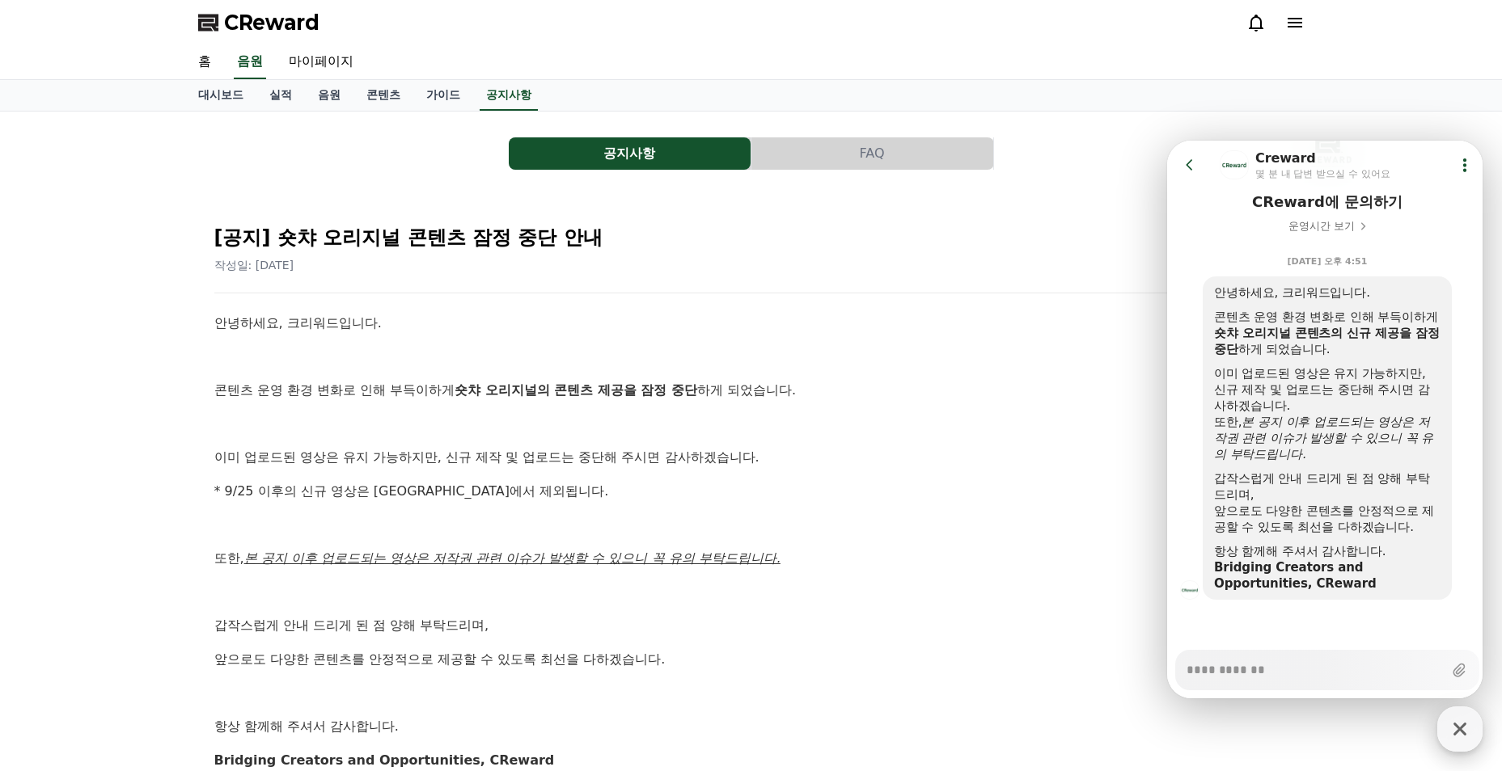
click at [1451, 733] on icon "button" at bounding box center [1459, 729] width 29 height 29
type textarea "*"
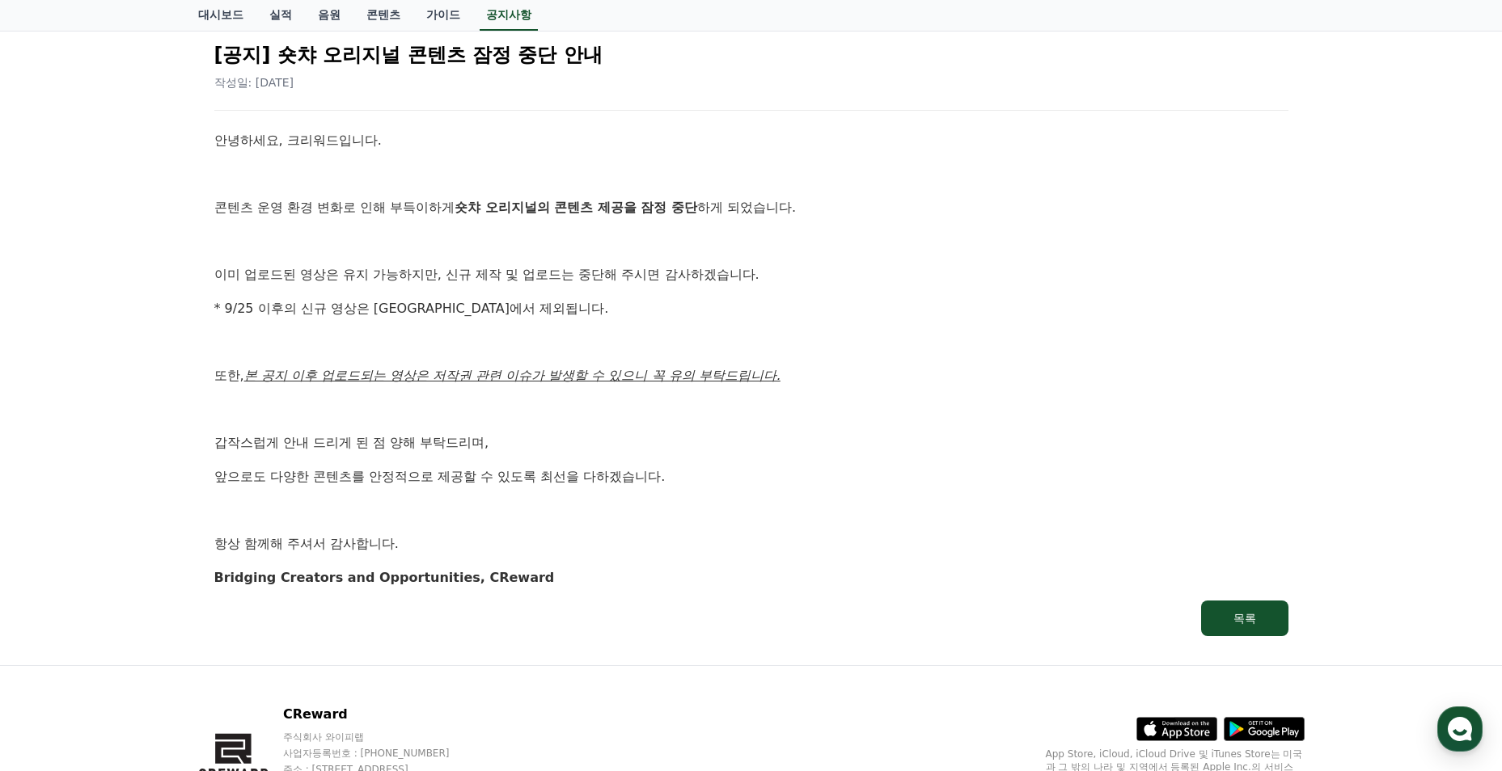
scroll to position [243, 0]
